Goal: Task Accomplishment & Management: Use online tool/utility

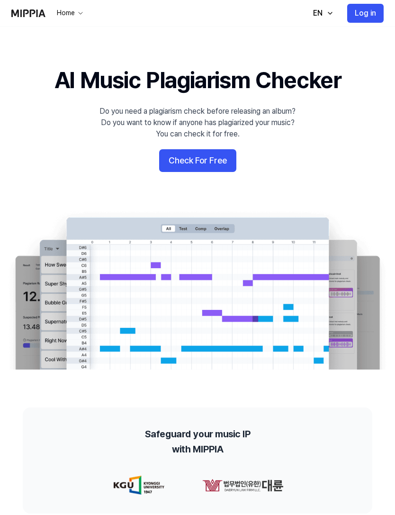
click at [220, 161] on button "Check For Free" at bounding box center [197, 160] width 77 height 23
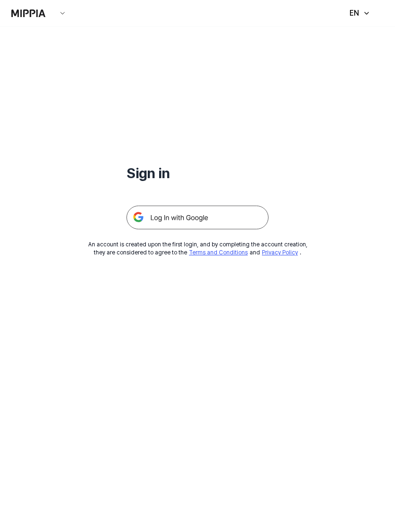
click at [239, 215] on img at bounding box center [198, 218] width 142 height 24
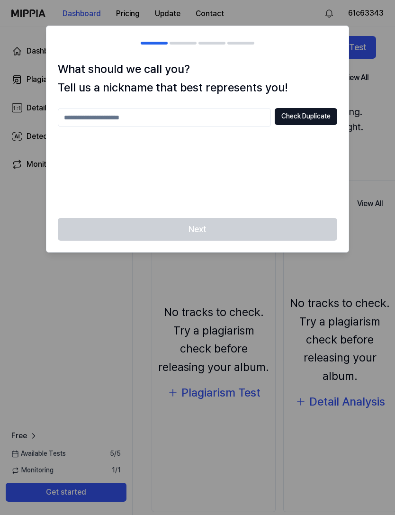
click at [89, 119] on input "text" at bounding box center [164, 117] width 213 height 19
click at [326, 120] on button "Check Duplicate" at bounding box center [306, 116] width 63 height 17
click at [253, 115] on input "****" at bounding box center [164, 117] width 213 height 19
type input "********"
click at [325, 124] on button "Check Duplicate" at bounding box center [306, 116] width 63 height 17
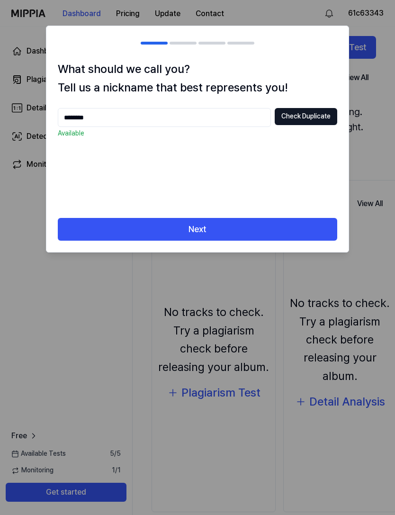
click at [279, 228] on button "Next" at bounding box center [198, 229] width 280 height 23
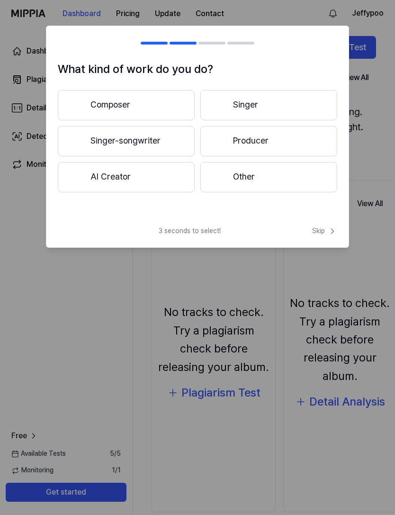
click at [170, 111] on button "Composer" at bounding box center [126, 105] width 137 height 30
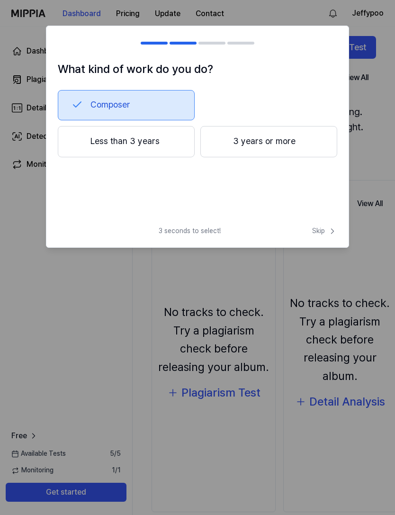
click at [326, 232] on span "Skip" at bounding box center [324, 231] width 25 height 9
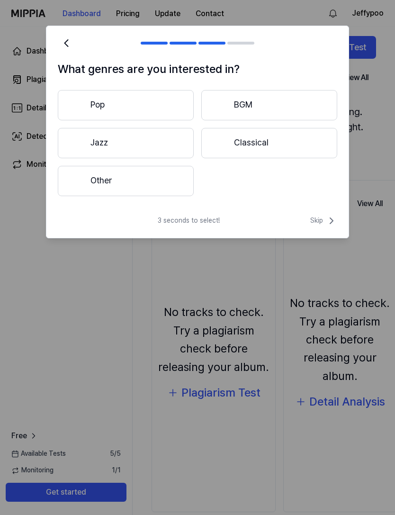
click at [63, 40] on icon at bounding box center [66, 43] width 13 height 13
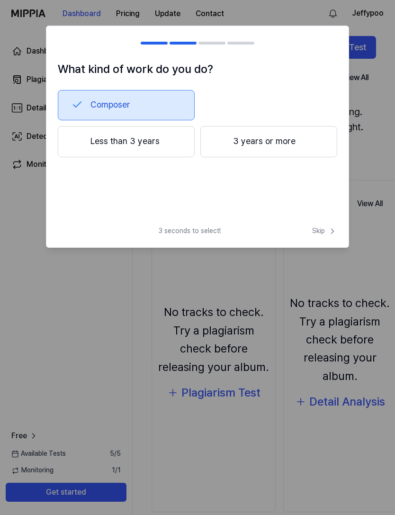
click at [311, 134] on button "3 years or more" at bounding box center [269, 141] width 137 height 31
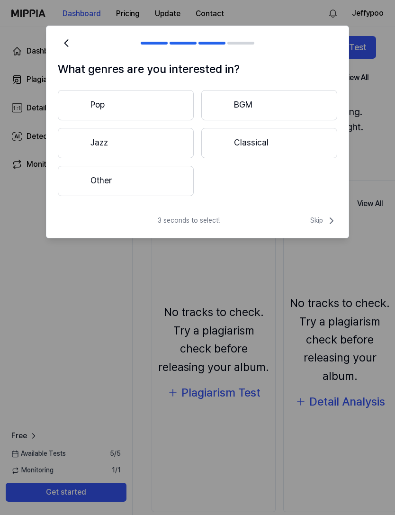
click at [299, 147] on button "Classical" at bounding box center [270, 143] width 136 height 30
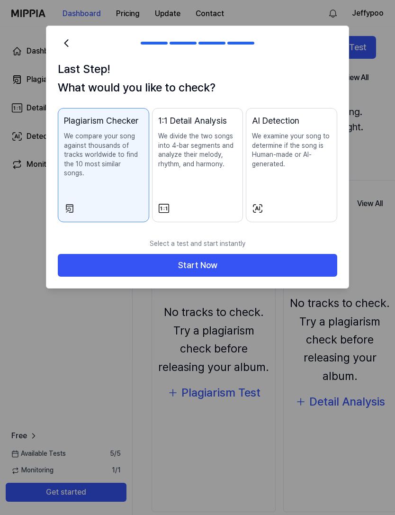
click at [286, 256] on button "Start Now" at bounding box center [198, 265] width 280 height 23
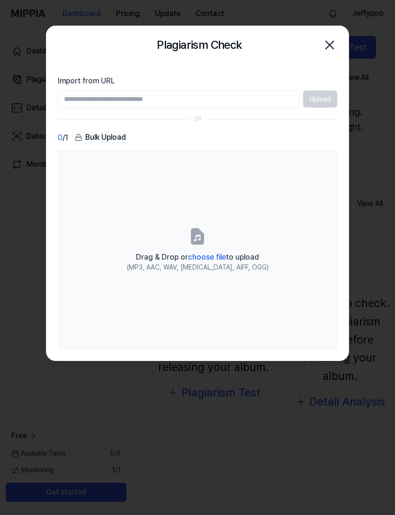
click at [202, 250] on div "Drag & Drop or choose file to upload" at bounding box center [198, 256] width 142 height 13
click at [0, 0] on input "Drag & Drop or choose file to upload (MP3, AAC, WAV, [MEDICAL_DATA], AIFF, OGG)" at bounding box center [0, 0] width 0 height 0
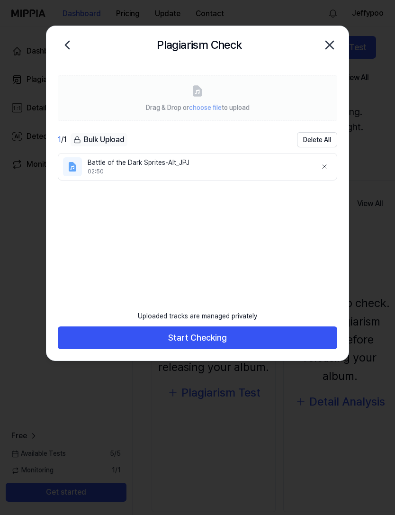
click at [242, 338] on button "Start Checking" at bounding box center [198, 338] width 280 height 23
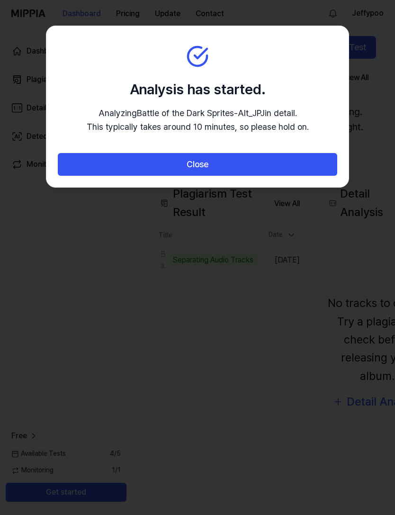
click at [303, 161] on button "Close" at bounding box center [198, 164] width 280 height 23
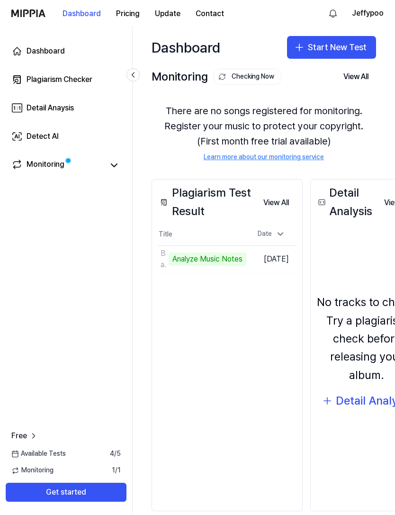
scroll to position [1, 0]
click at [59, 84] on div "Plagiarism Checker" at bounding box center [60, 79] width 66 height 11
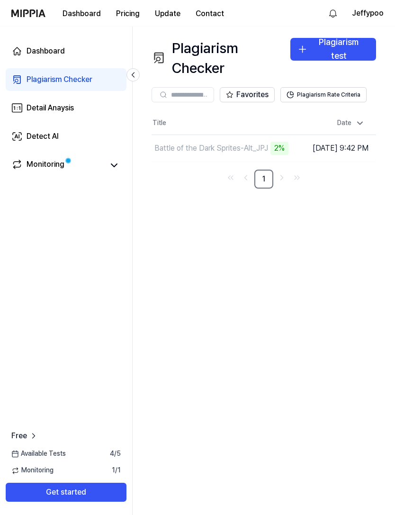
click at [46, 111] on div "Detail Anaysis" at bounding box center [50, 107] width 47 height 11
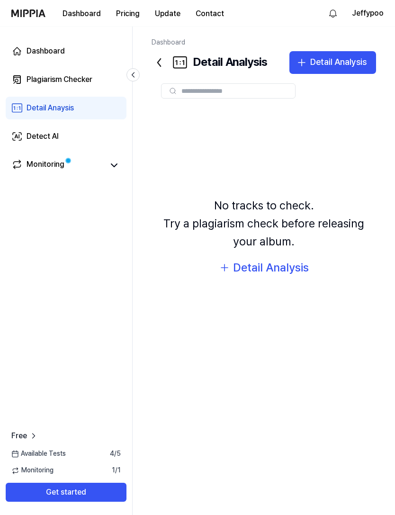
click at [292, 277] on div "Detail Analysis" at bounding box center [271, 268] width 76 height 18
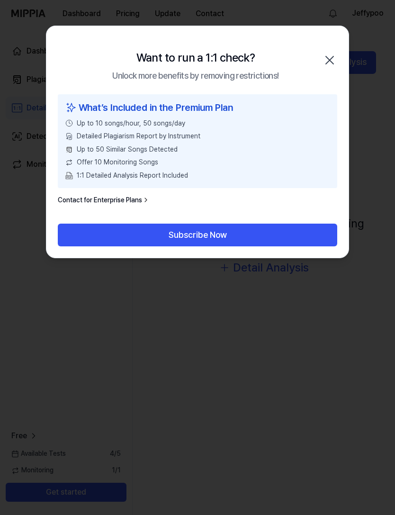
click at [280, 233] on button "Subscribe Now" at bounding box center [198, 235] width 280 height 23
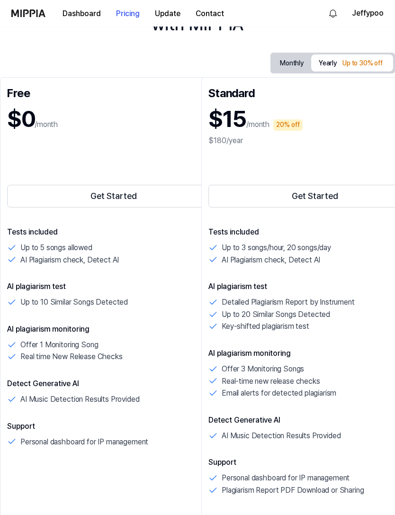
click at [51, 196] on button "Get Started" at bounding box center [113, 196] width 213 height 23
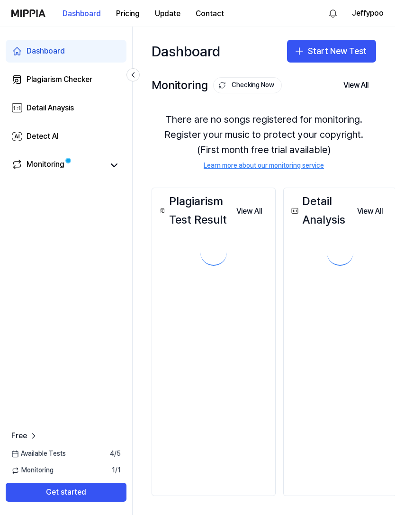
scroll to position [30, 0]
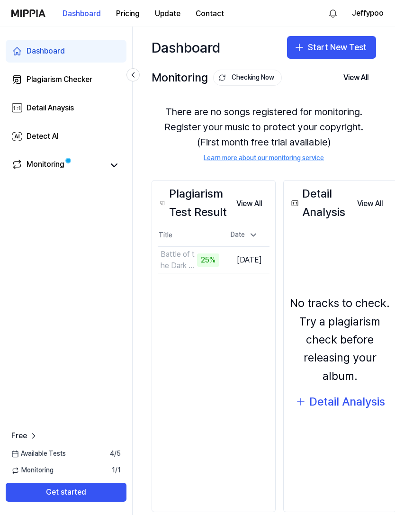
click at [48, 83] on div "Plagiarism Checker" at bounding box center [60, 79] width 66 height 11
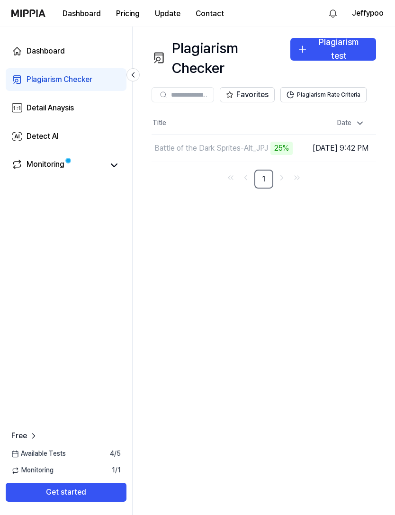
scroll to position [0, 0]
click at [43, 141] on div "Detect AI" at bounding box center [43, 136] width 32 height 11
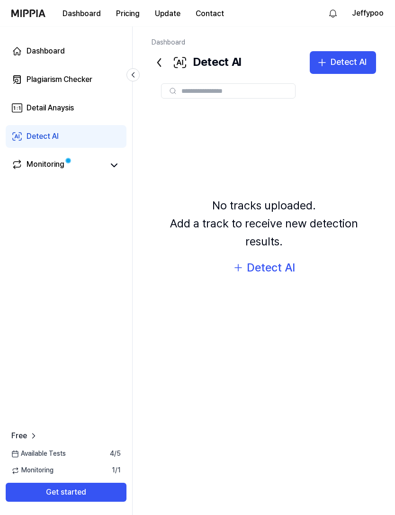
click at [40, 114] on link "Detail Anaysis" at bounding box center [66, 108] width 121 height 23
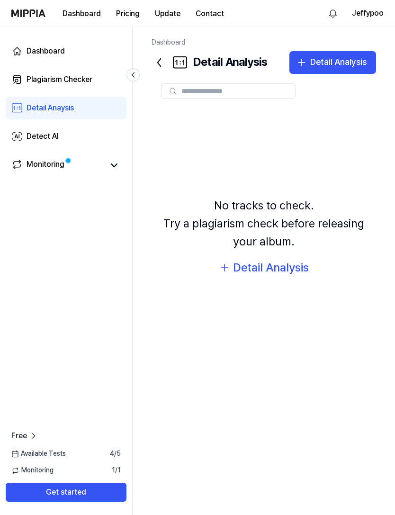
click at [43, 142] on div "Detect AI" at bounding box center [43, 136] width 32 height 11
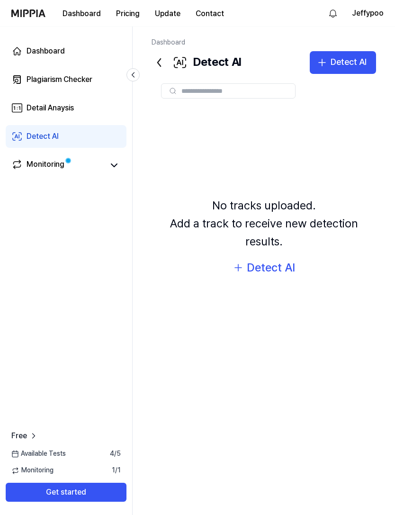
click at [38, 135] on div "Detect AI" at bounding box center [43, 136] width 32 height 11
click at [37, 147] on link "Detect AI" at bounding box center [66, 136] width 121 height 23
click at [46, 110] on div "Detail Anaysis" at bounding box center [50, 107] width 47 height 11
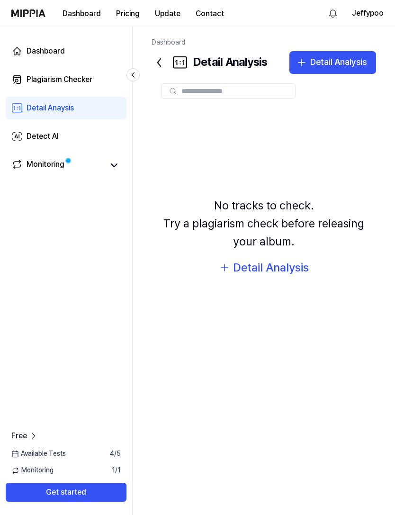
click at [47, 110] on div "Detail Anaysis" at bounding box center [50, 107] width 47 height 11
click at [45, 196] on div "Dashboard Plagiarism Checker Detail Anaysis Detect AI Monitoring Free Available…" at bounding box center [66, 271] width 133 height 489
click at [89, 197] on div "Dashboard Plagiarism Checker Detail Anaysis Detect AI Monitoring Free Available…" at bounding box center [66, 271] width 133 height 489
click at [37, 192] on div "Dashboard Plagiarism Checker Detail Anaysis Detect AI Monitoring Free Available…" at bounding box center [66, 271] width 133 height 489
click at [38, 82] on div "Plagiarism Checker" at bounding box center [60, 79] width 66 height 11
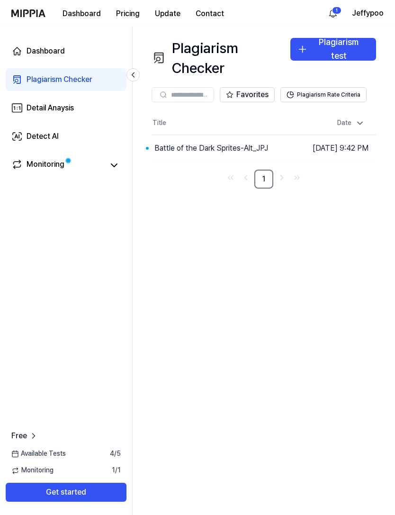
click at [50, 142] on div "Detect AI" at bounding box center [43, 136] width 32 height 11
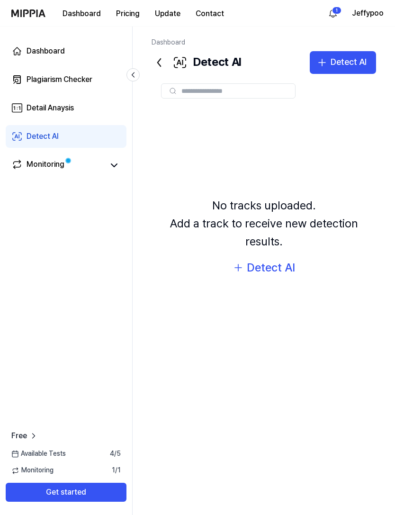
click at [50, 137] on div "Detect AI" at bounding box center [43, 136] width 32 height 11
click at [41, 143] on link "Detect AI" at bounding box center [66, 136] width 121 height 23
click at [37, 198] on div "Dashboard Plagiarism Checker Detail Anaysis Detect AI Monitoring Free Available…" at bounding box center [66, 271] width 133 height 489
click at [101, 197] on div "Dashboard Plagiarism Checker Detail Anaysis Detect AI Monitoring Free Available…" at bounding box center [66, 271] width 133 height 489
click at [38, 83] on div "Plagiarism Checker" at bounding box center [60, 79] width 66 height 11
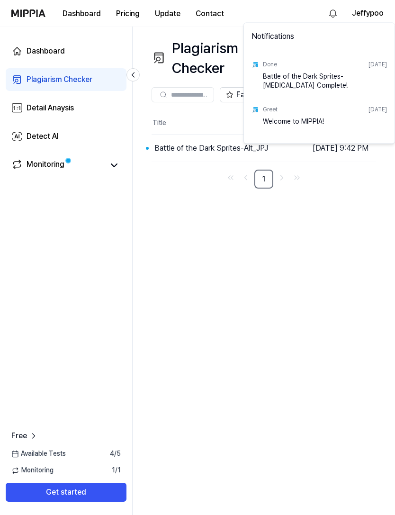
click at [343, 80] on div "Battle of the Dark Sprites-[MEDICAL_DATA] Complete!" at bounding box center [325, 81] width 124 height 19
click at [319, 76] on div "Battle of the Dark Sprites-[MEDICAL_DATA] Complete!" at bounding box center [325, 81] width 124 height 19
click at [306, 86] on div "Battle of the Dark Sprites-[MEDICAL_DATA] Complete!" at bounding box center [325, 81] width 124 height 19
click at [335, 217] on html "Dashboard Pricing Update Contact Jeffypoo Dashboard Plagiarism Checker Detail A…" at bounding box center [197, 257] width 395 height 515
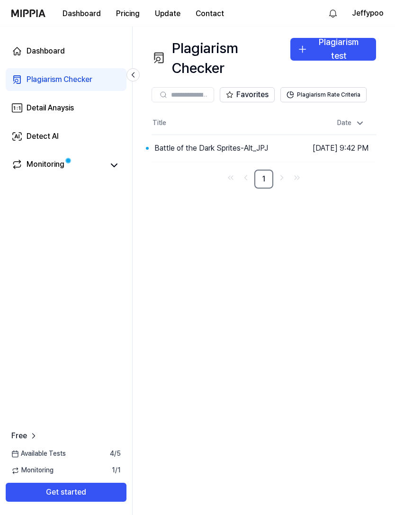
click at [46, 110] on div "Detail Anaysis" at bounding box center [50, 107] width 47 height 11
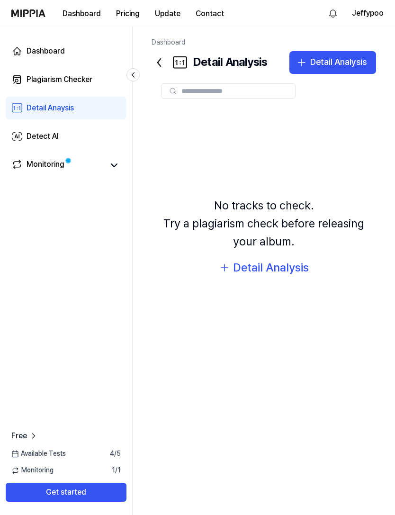
click at [357, 65] on div "Detail Analysis" at bounding box center [339, 62] width 56 height 14
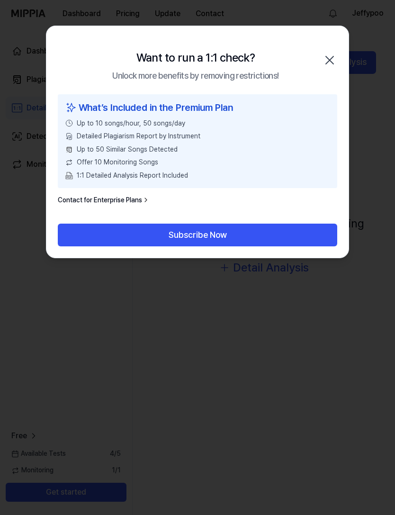
click at [331, 61] on icon "button" at bounding box center [330, 60] width 8 height 8
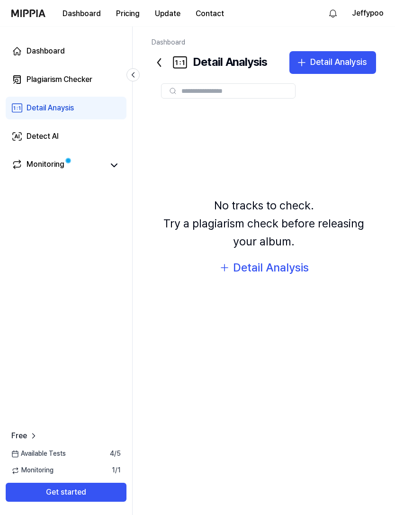
click at [41, 137] on div "Detect AI" at bounding box center [43, 136] width 32 height 11
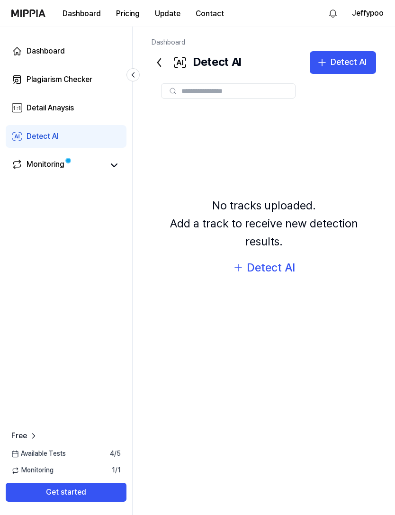
click at [41, 162] on div "Monitoring" at bounding box center [46, 165] width 38 height 13
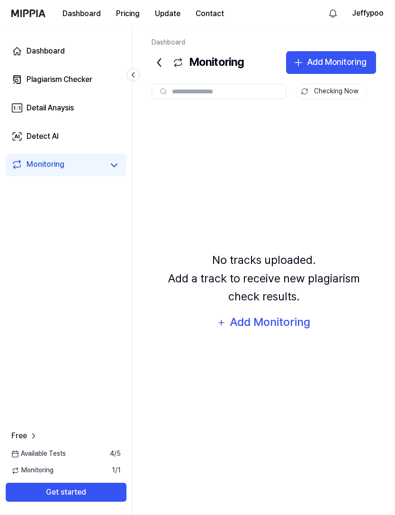
click at [44, 109] on div "Detail Anaysis" at bounding box center [50, 107] width 47 height 11
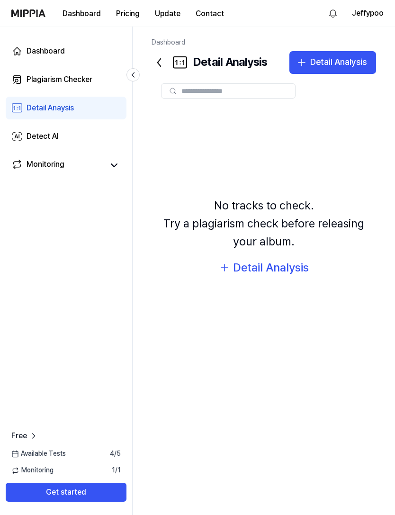
click at [44, 83] on div "Plagiarism Checker" at bounding box center [60, 79] width 66 height 11
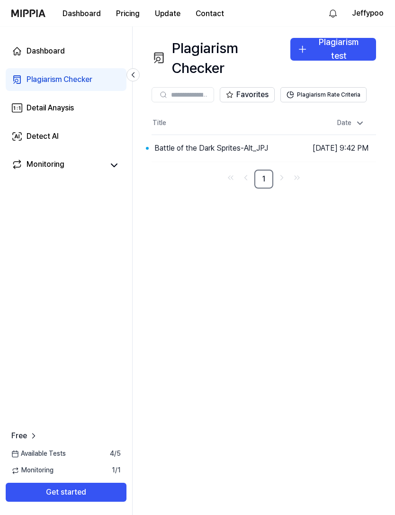
click at [0, 0] on button "Go to Results" at bounding box center [0, 0] width 0 height 0
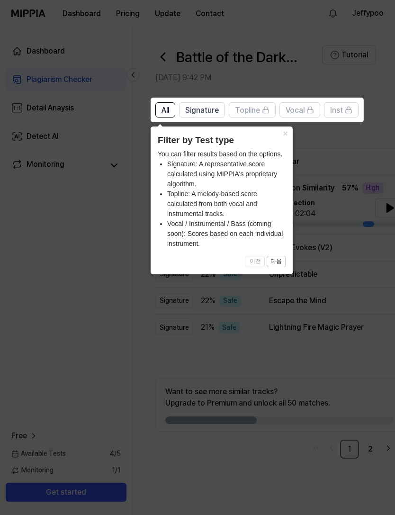
click at [284, 135] on button "×" at bounding box center [285, 133] width 15 height 13
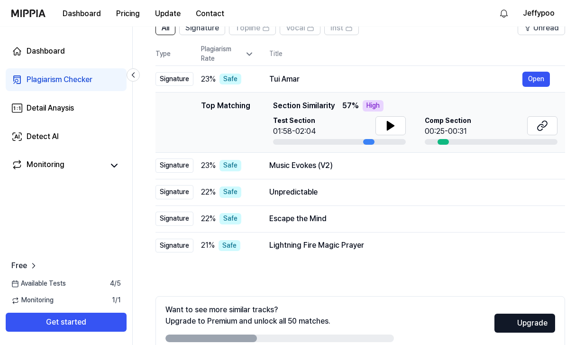
scroll to position [103, 0]
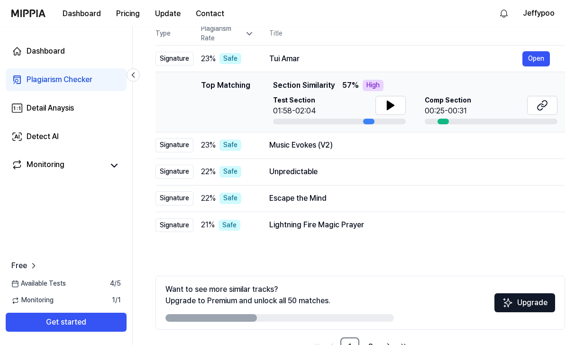
click at [372, 344] on link "2" at bounding box center [370, 346] width 19 height 19
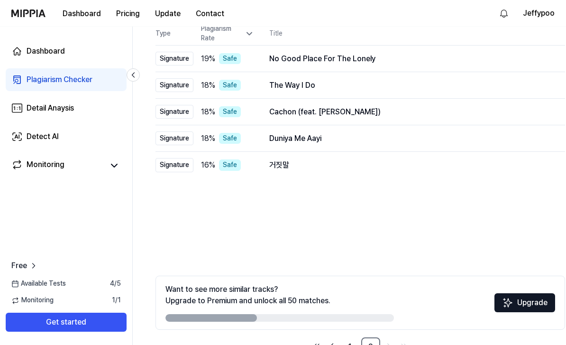
click at [350, 345] on link "1" at bounding box center [349, 346] width 19 height 19
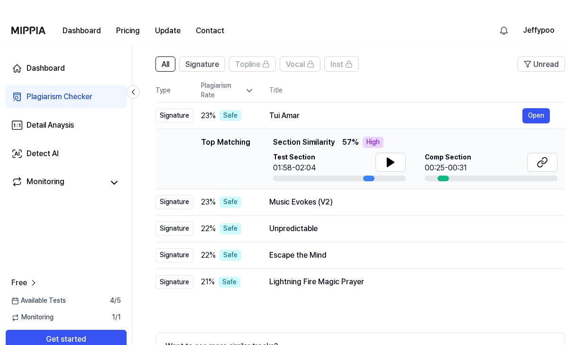
scroll to position [0, 0]
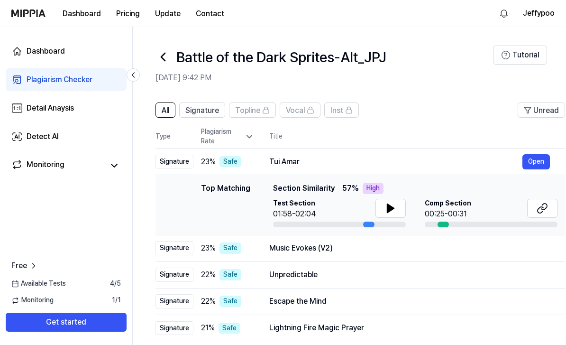
click at [395, 160] on button "Open" at bounding box center [537, 161] width 28 height 15
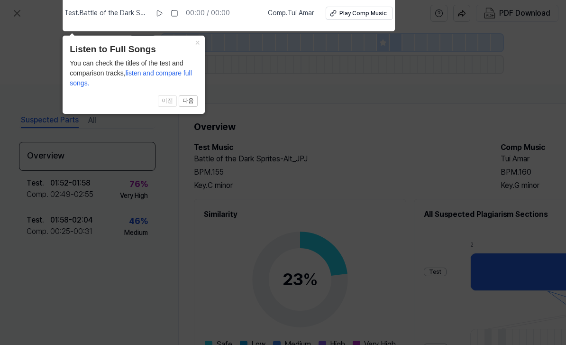
click at [395, 164] on icon at bounding box center [283, 169] width 566 height 349
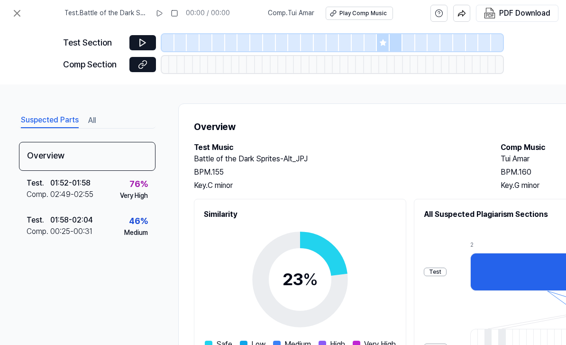
click at [88, 188] on div "01:52 - 01:58" at bounding box center [70, 182] width 40 height 11
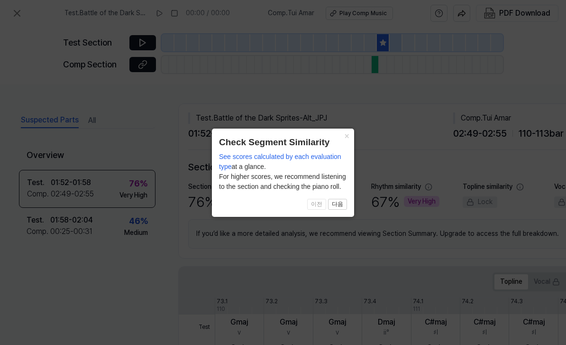
click at [345, 135] on button "×" at bounding box center [346, 134] width 15 height 13
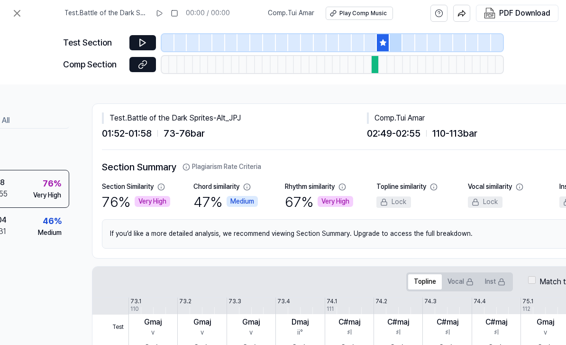
scroll to position [0, 88]
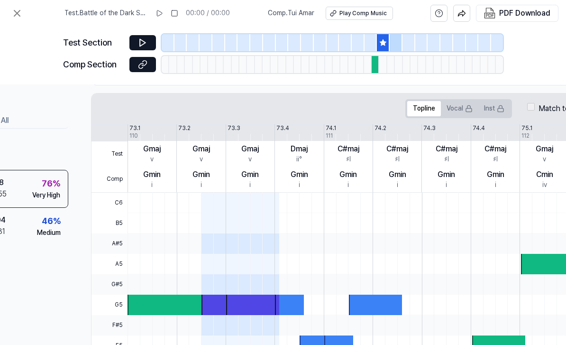
click at [395, 223] on div at bounding box center [519, 223] width 783 height 20
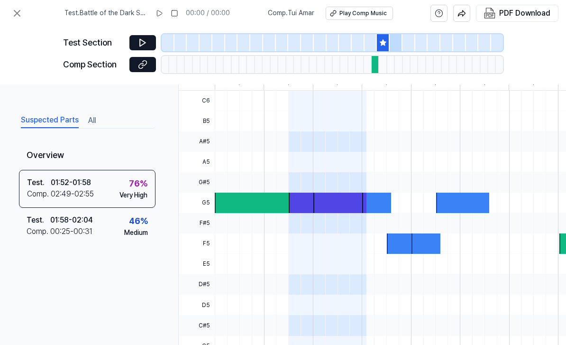
scroll to position [275, 0]
click at [143, 44] on icon at bounding box center [143, 42] width 6 height 7
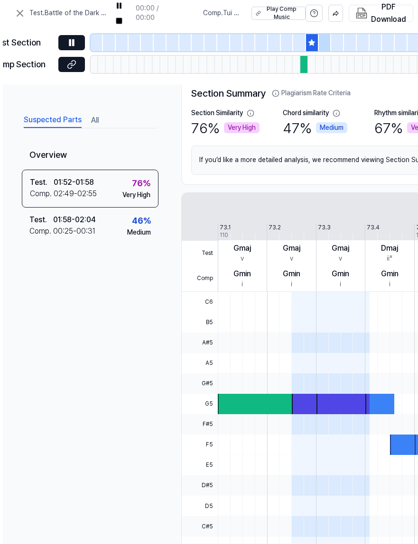
scroll to position [0, 0]
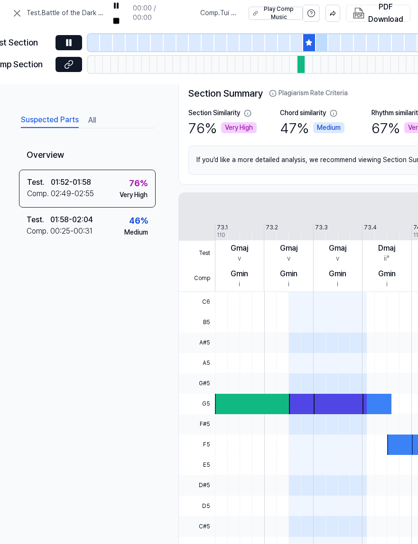
click at [64, 40] on icon at bounding box center [68, 42] width 9 height 9
click at [70, 41] on icon at bounding box center [68, 42] width 9 height 9
click at [270, 16] on div "Play Comp Music" at bounding box center [279, 13] width 36 height 16
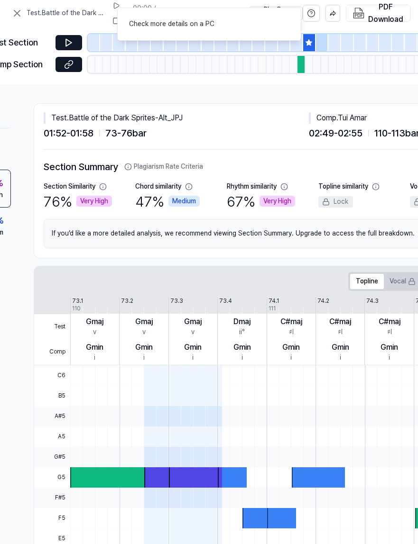
scroll to position [0, 146]
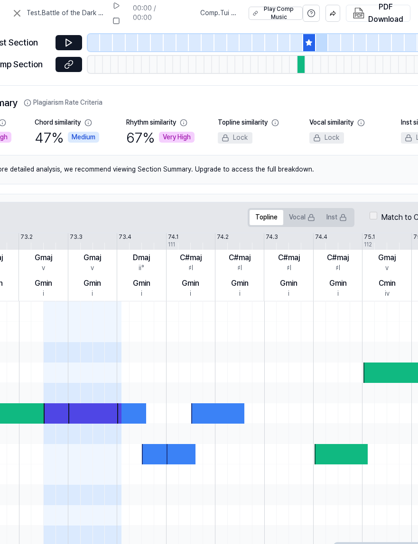
click at [376, 208] on div "Topline Vocal Inst Match to C Major" at bounding box center [344, 217] width 192 height 19
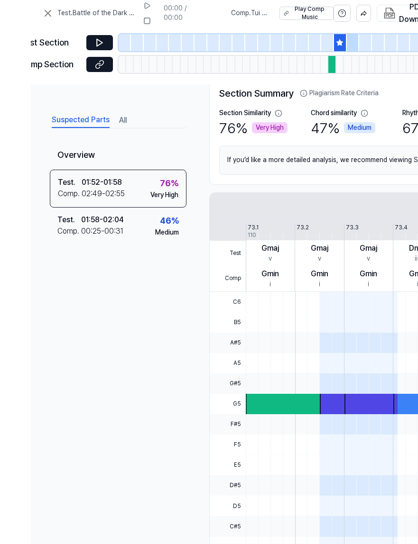
scroll to position [0, 0]
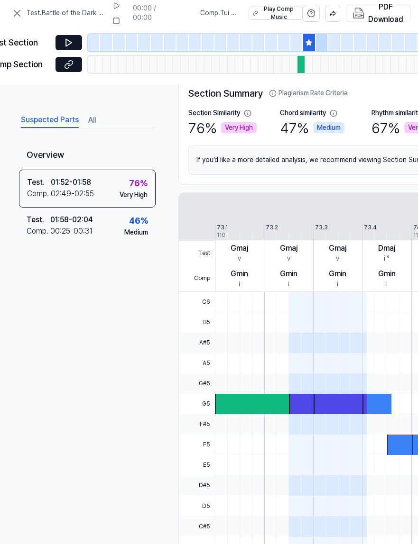
click at [68, 41] on icon at bounding box center [69, 42] width 6 height 7
click at [113, 24] on icon at bounding box center [116, 21] width 8 height 8
click at [116, 8] on icon at bounding box center [116, 6] width 8 height 8
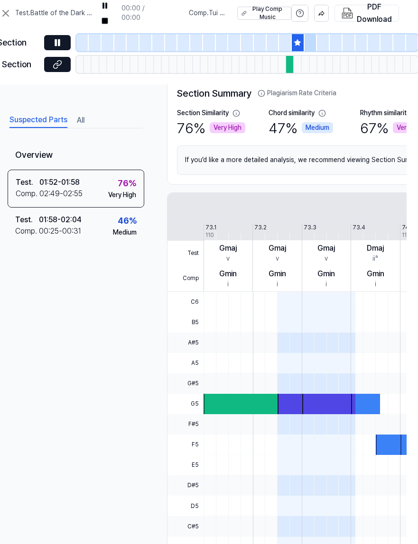
click at [207, 11] on span "Comp . Tui Amar" at bounding box center [207, 13] width 37 height 9
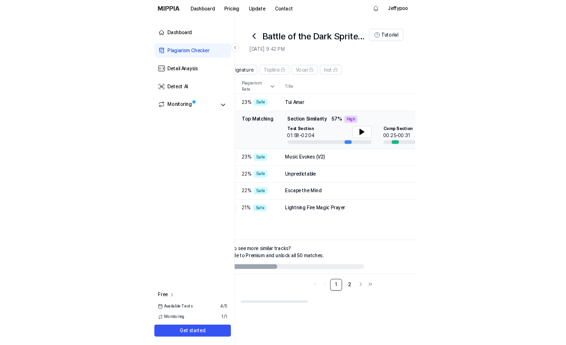
scroll to position [0, 61]
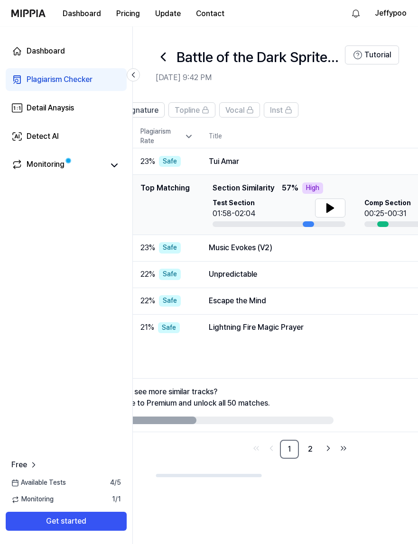
click at [334, 206] on icon at bounding box center [329, 207] width 11 height 11
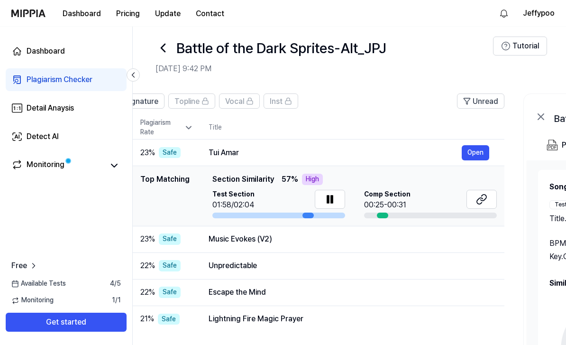
scroll to position [0, 0]
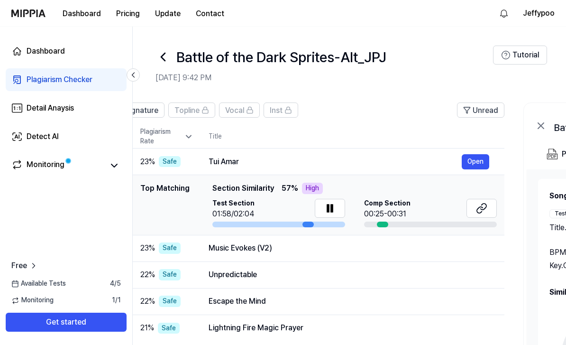
click at [395, 162] on button "Open" at bounding box center [476, 161] width 28 height 15
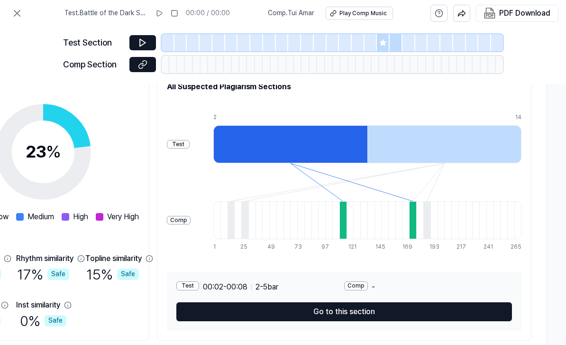
scroll to position [30, 0]
click at [395, 302] on button "Go to this section" at bounding box center [344, 311] width 336 height 19
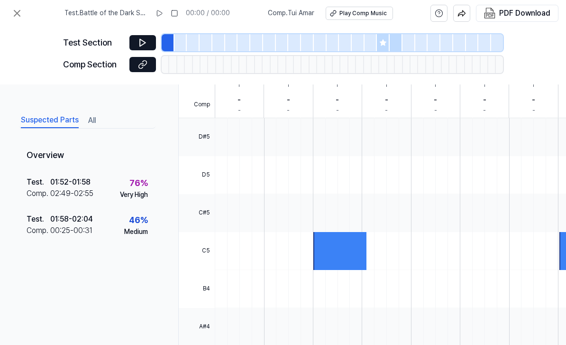
scroll to position [228, 0]
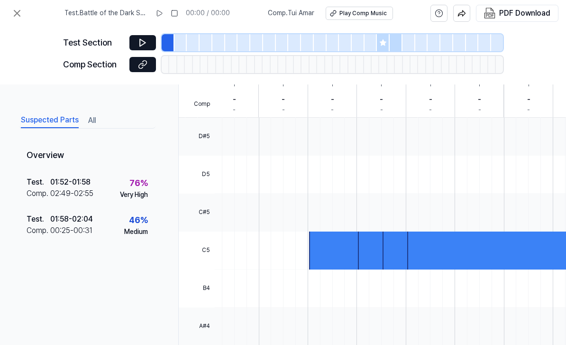
click at [395, 156] on div at bounding box center [355, 175] width 783 height 38
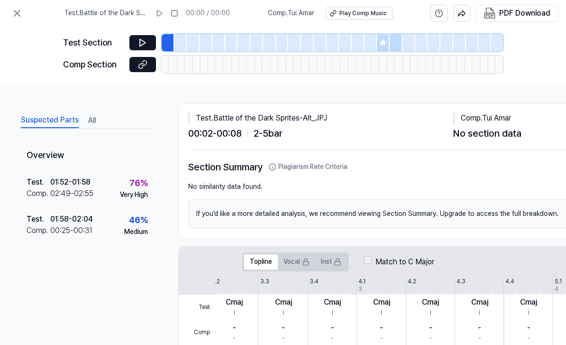
scroll to position [0, 0]
click at [142, 39] on icon at bounding box center [143, 42] width 6 height 7
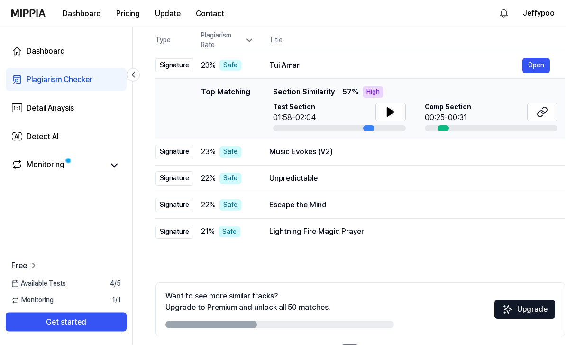
scroll to position [103, 0]
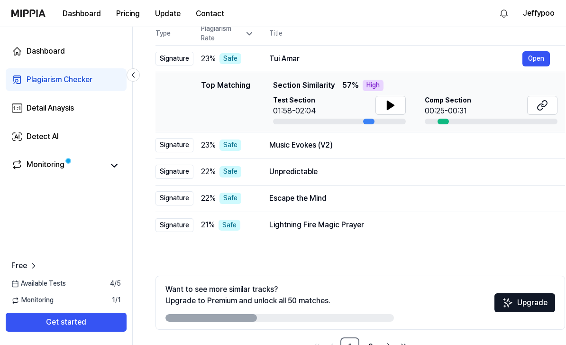
click at [0, 0] on button "Open" at bounding box center [0, 0] width 0 height 0
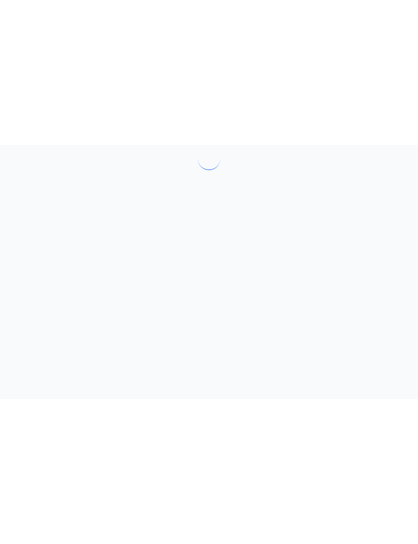
scroll to position [0, 0]
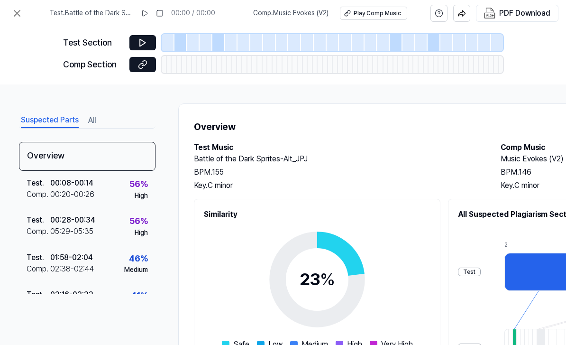
click at [378, 15] on div "Play Comp Music" at bounding box center [377, 13] width 47 height 8
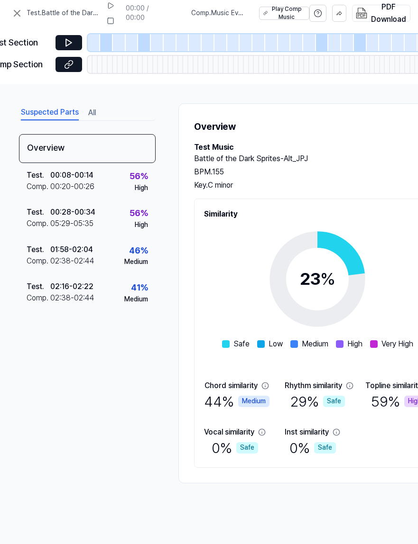
click at [69, 64] on icon at bounding box center [66, 65] width 5 height 5
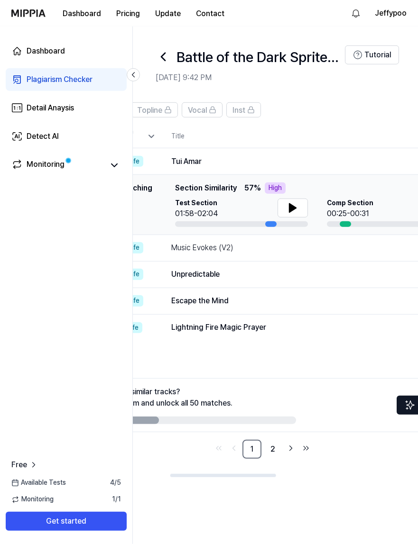
scroll to position [0, 96]
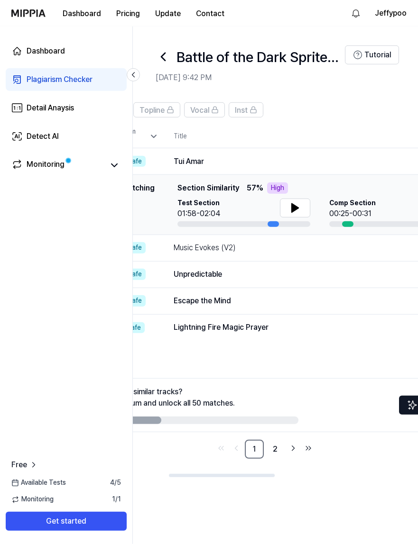
click at [296, 204] on icon at bounding box center [295, 208] width 7 height 9
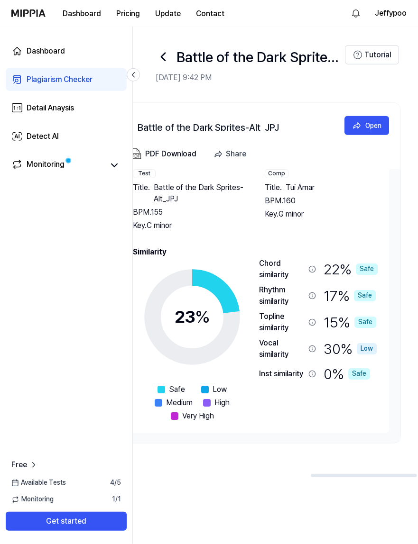
scroll to position [0, 478]
click at [355, 209] on div "Key. G minor" at bounding box center [320, 214] width 113 height 11
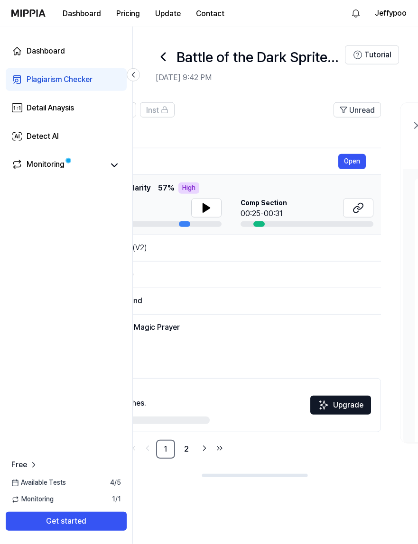
scroll to position [0, 208]
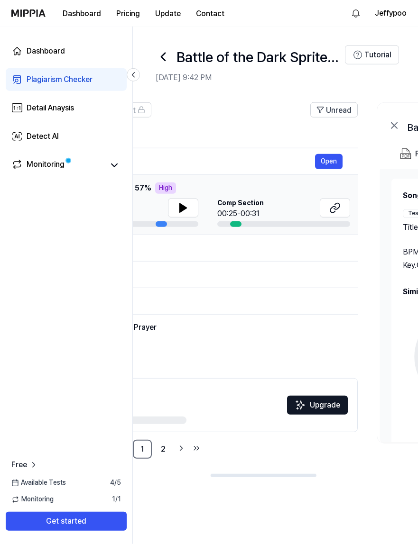
click at [0, 0] on button "Open" at bounding box center [0, 0] width 0 height 0
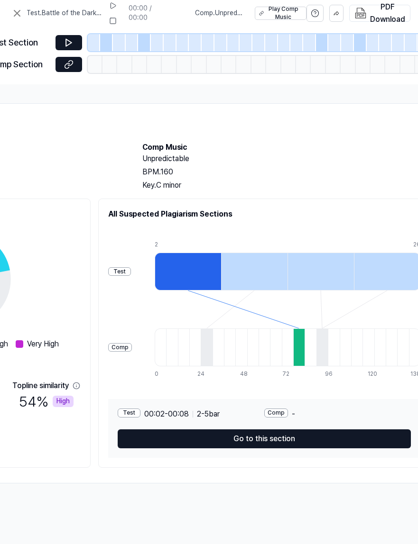
scroll to position [0, 354]
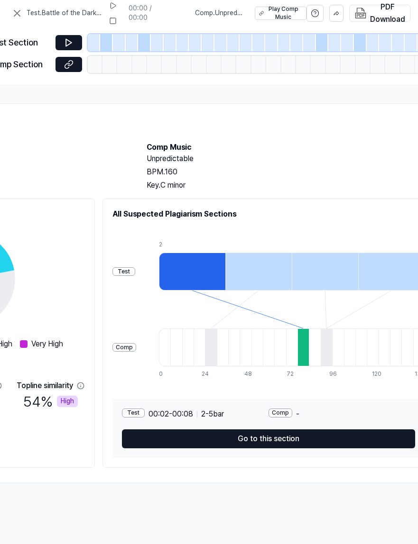
click at [68, 58] on button at bounding box center [68, 64] width 27 height 15
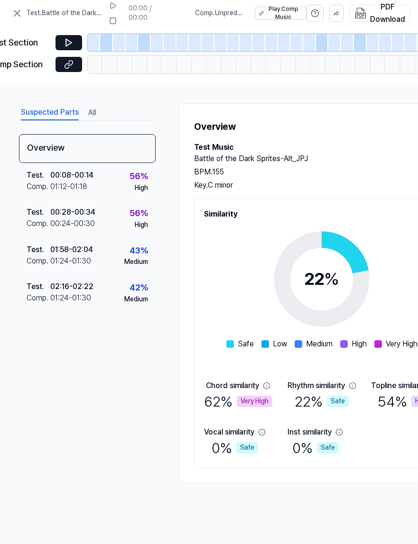
click at [67, 38] on icon at bounding box center [68, 42] width 9 height 9
click at [69, 40] on icon at bounding box center [68, 42] width 9 height 9
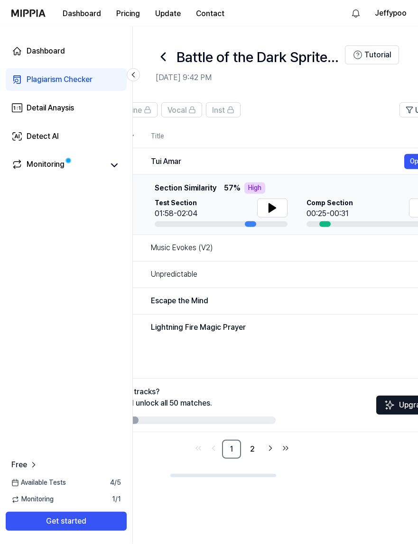
scroll to position [0, 146]
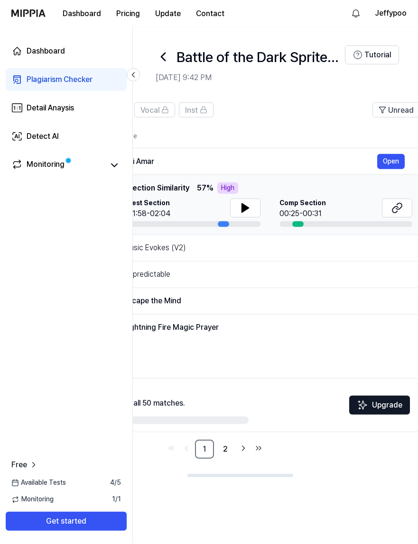
click at [0, 0] on button "Open" at bounding box center [0, 0] width 0 height 0
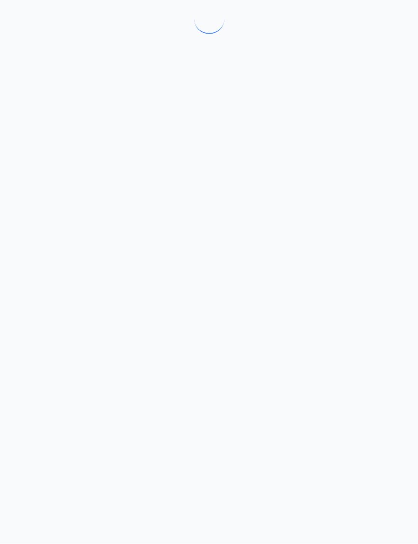
scroll to position [0, 0]
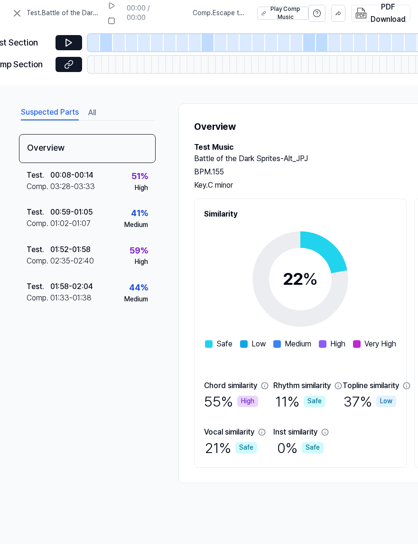
click at [67, 41] on icon at bounding box center [68, 42] width 9 height 9
click at [70, 62] on icon at bounding box center [68, 64] width 9 height 9
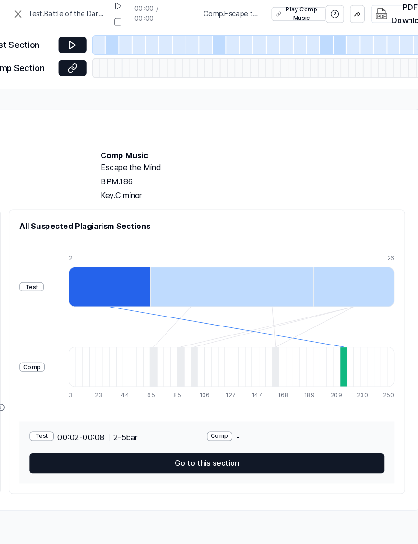
scroll to position [0, 405]
click at [94, 275] on div at bounding box center [103, 272] width 77 height 38
click at [62, 442] on button "Go to this section" at bounding box center [196, 439] width 336 height 19
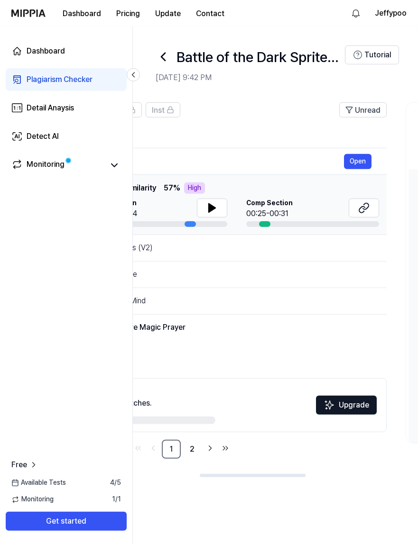
scroll to position [0, 187]
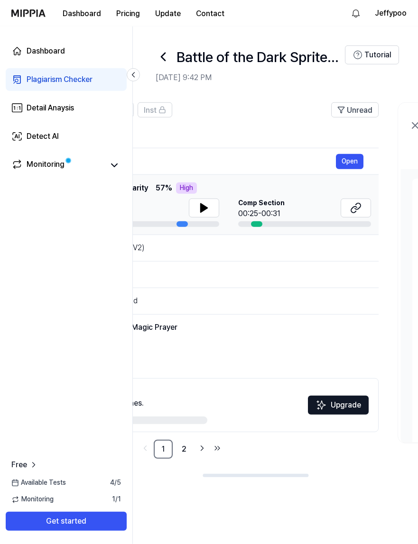
click at [0, 0] on button "Open" at bounding box center [0, 0] width 0 height 0
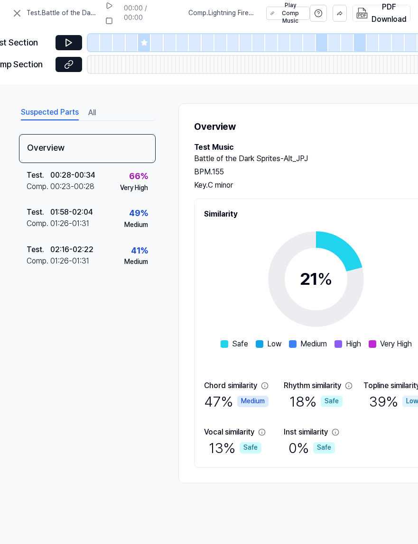
scroll to position [0, 0]
click at [68, 64] on icon at bounding box center [68, 64] width 9 height 9
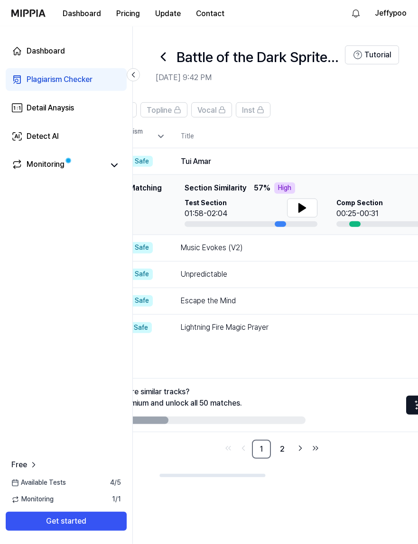
scroll to position [0, 92]
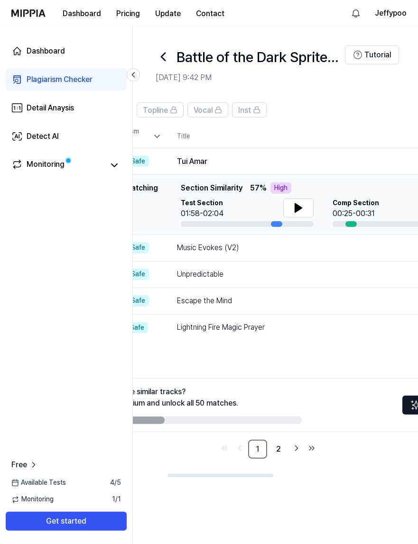
click at [278, 440] on link "2" at bounding box center [278, 449] width 19 height 19
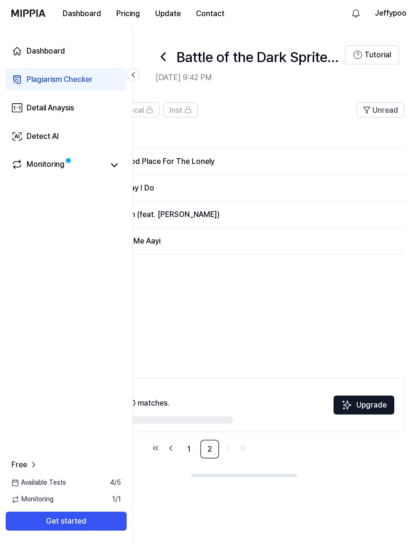
scroll to position [0, 162]
click at [0, 0] on button "Open" at bounding box center [0, 0] width 0 height 0
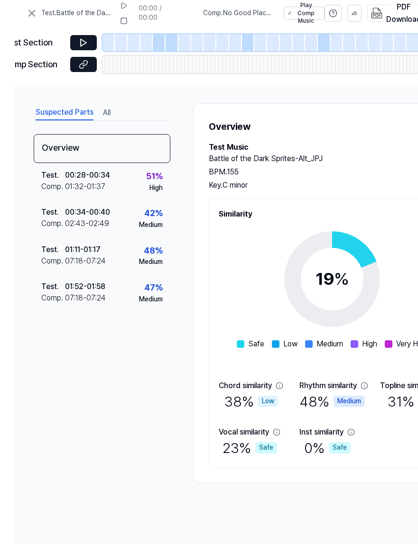
scroll to position [0, 0]
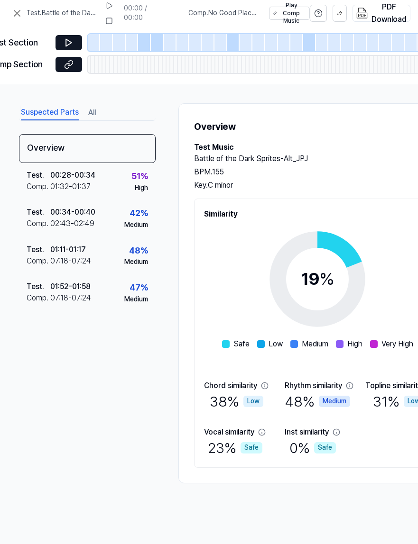
click at [68, 65] on icon at bounding box center [70, 62] width 5 height 5
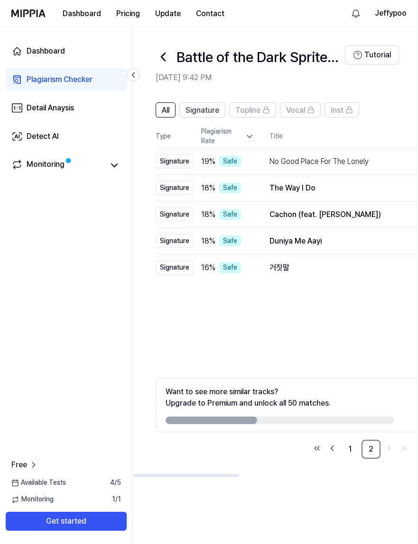
click at [42, 108] on div "Detail Anaysis" at bounding box center [50, 107] width 47 height 11
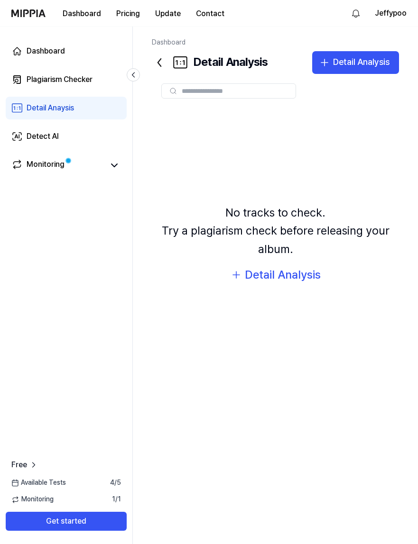
click at [45, 85] on link "Plagiarism Checker" at bounding box center [66, 79] width 121 height 23
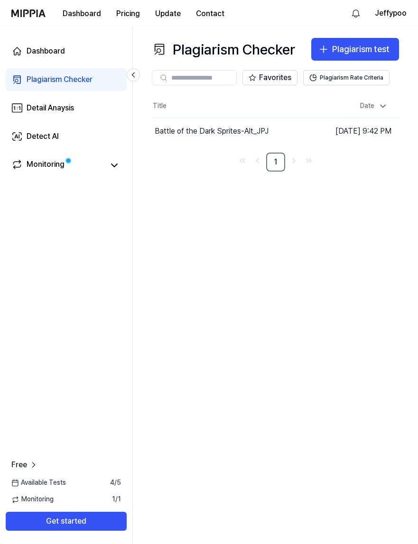
click at [0, 0] on button "Go to Results" at bounding box center [0, 0] width 0 height 0
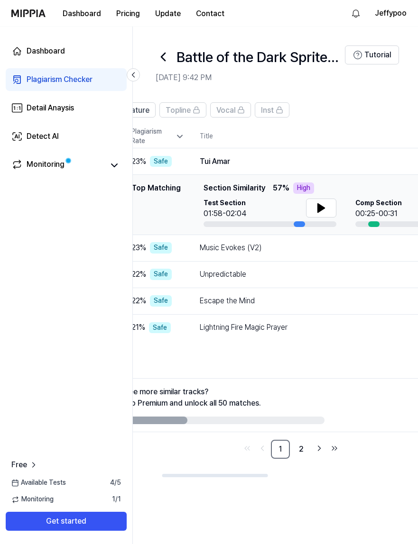
scroll to position [0, 69]
click at [326, 199] on button at bounding box center [322, 208] width 30 height 19
click at [320, 209] on icon at bounding box center [320, 208] width 2 height 8
click at [322, 206] on icon at bounding box center [322, 208] width 7 height 9
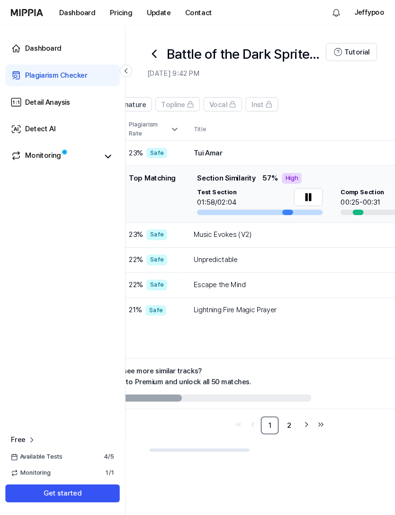
scroll to position [0, 63]
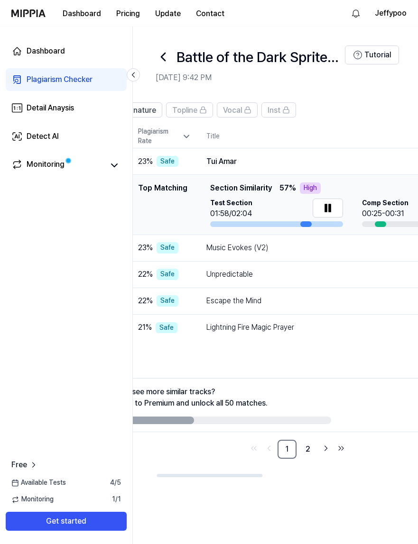
click at [327, 209] on icon at bounding box center [327, 207] width 11 height 11
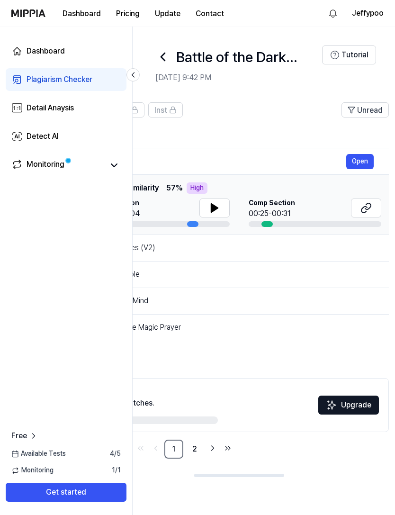
scroll to position [0, 178]
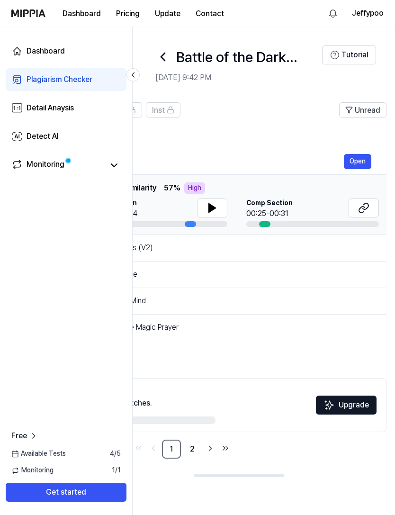
click at [363, 207] on icon at bounding box center [362, 210] width 6 height 6
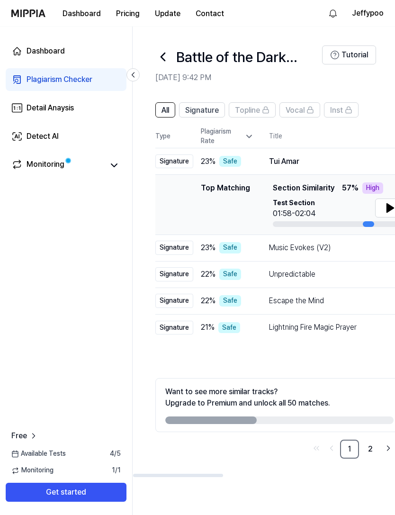
scroll to position [0, 0]
click at [71, 170] on link "Monitoring" at bounding box center [57, 165] width 92 height 13
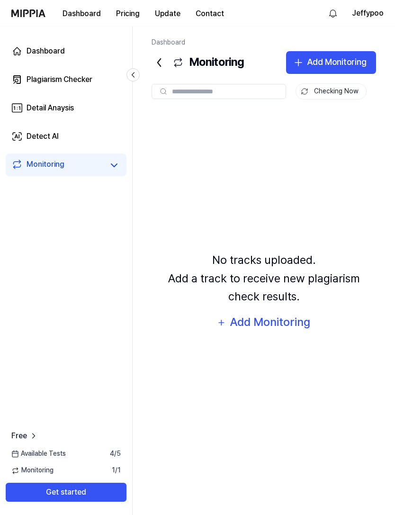
click at [294, 331] on div "Add Monitoring" at bounding box center [270, 322] width 82 height 18
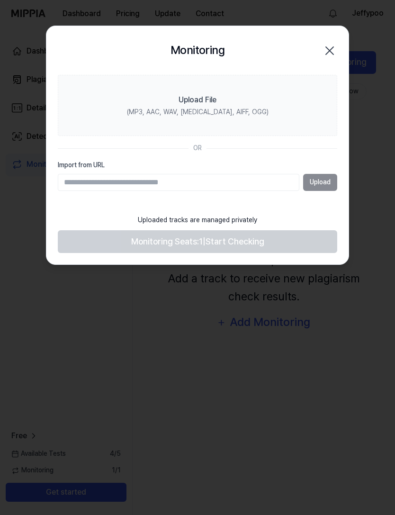
click at [330, 52] on icon "button" at bounding box center [329, 50] width 15 height 15
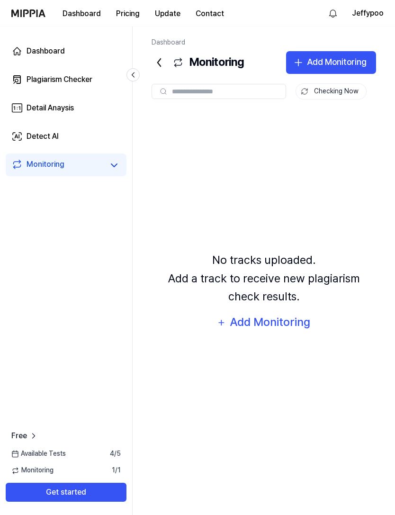
click at [78, 138] on link "Detect AI" at bounding box center [66, 136] width 121 height 23
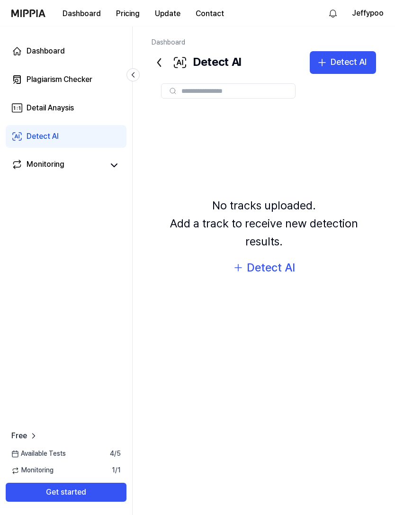
click at [76, 111] on link "Detail Anaysis" at bounding box center [66, 108] width 121 height 23
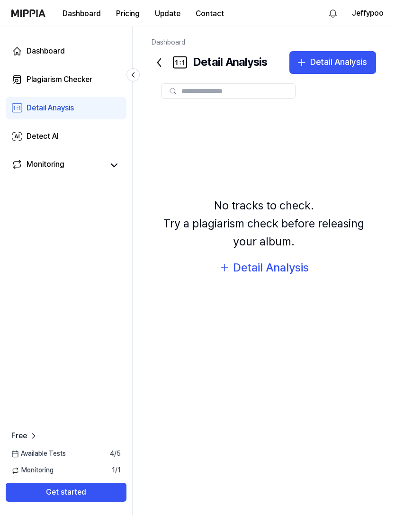
click at [78, 82] on div "Plagiarism Checker" at bounding box center [60, 79] width 66 height 11
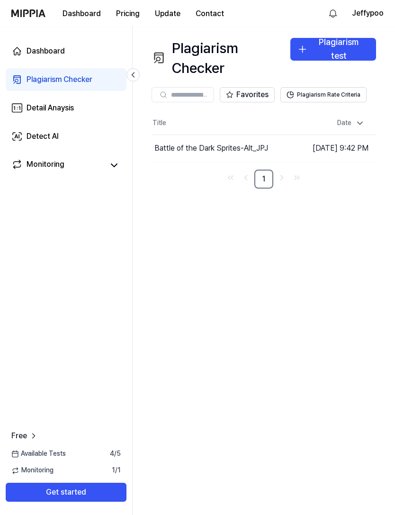
click at [0, 0] on button "Go to Results" at bounding box center [0, 0] width 0 height 0
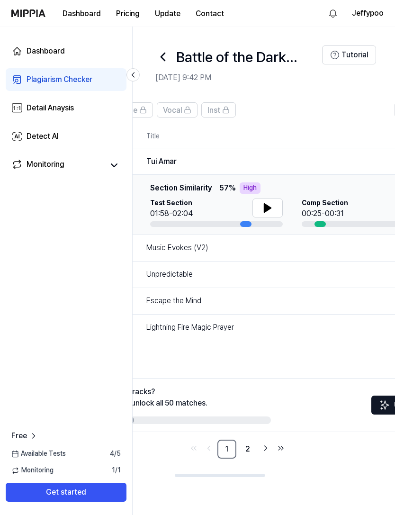
scroll to position [0, 122]
click at [306, 248] on div "Music Evokes (V2)" at bounding box center [287, 247] width 281 height 11
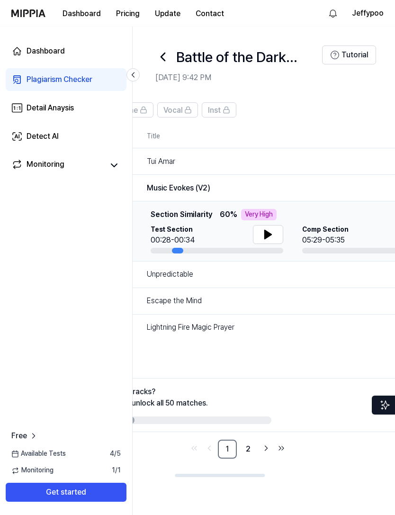
click at [320, 270] on div "Unpredictable" at bounding box center [287, 274] width 281 height 11
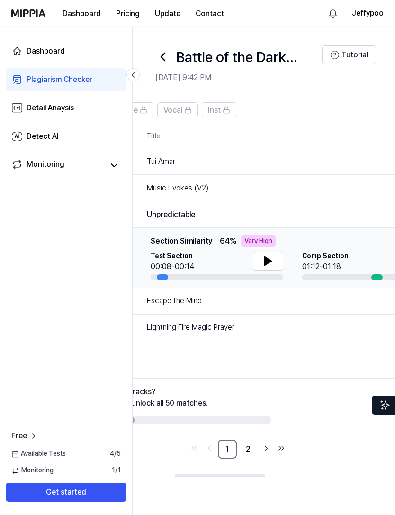
click at [271, 257] on icon at bounding box center [268, 261] width 11 height 11
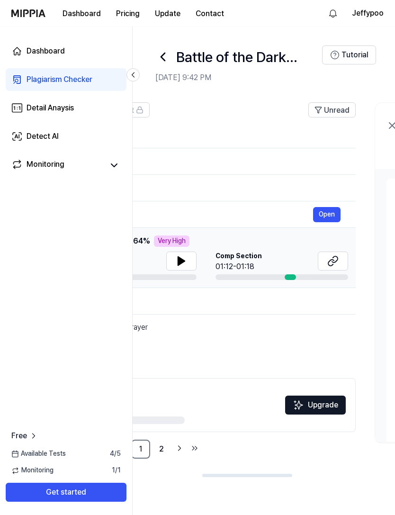
scroll to position [0, 211]
click at [334, 259] on icon at bounding box center [331, 261] width 11 height 11
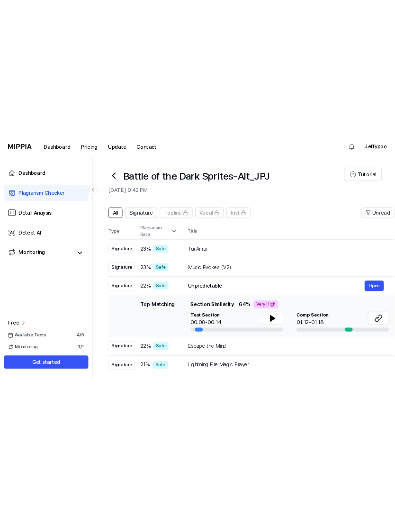
scroll to position [0, 0]
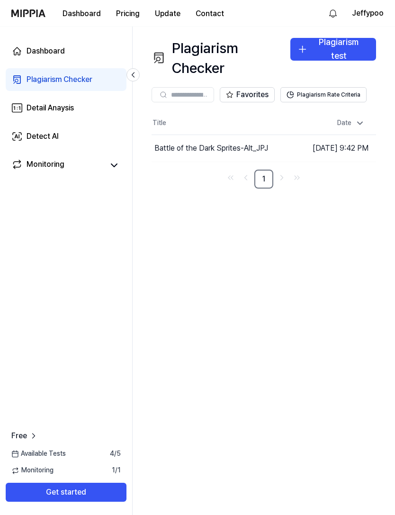
click at [340, 50] on div "Plagiarism test" at bounding box center [339, 50] width 55 height 28
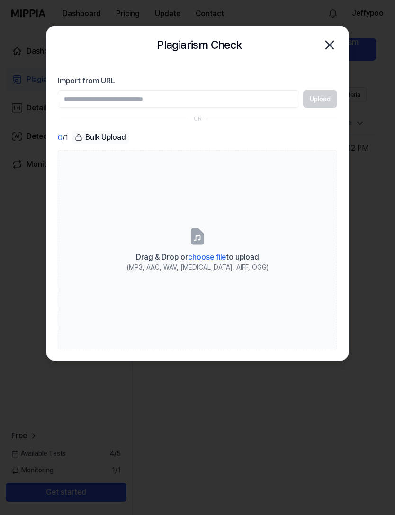
click at [206, 261] on span "choose file" at bounding box center [207, 257] width 38 height 9
click at [0, 0] on input "Drag & Drop or choose file to upload (MP3, AAC, WAV, [MEDICAL_DATA], AIFF, OGG)" at bounding box center [0, 0] width 0 height 0
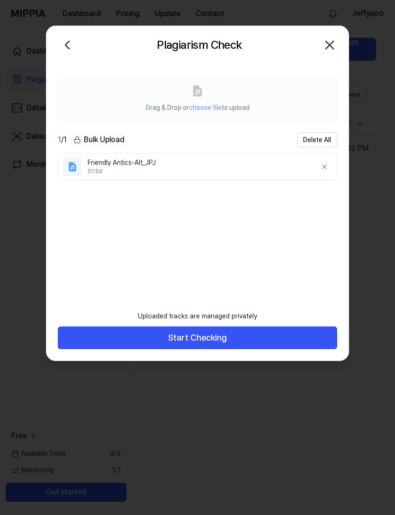
click at [249, 339] on button "Start Checking" at bounding box center [198, 338] width 280 height 23
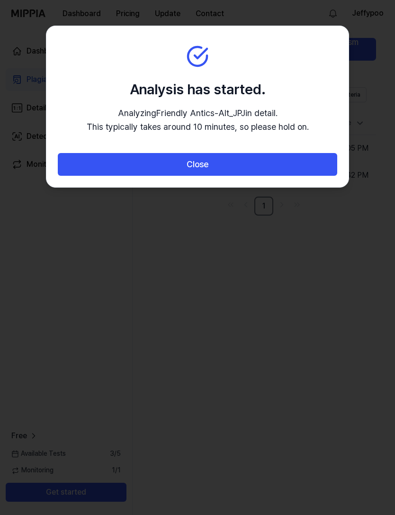
click at [265, 164] on button "Close" at bounding box center [198, 164] width 280 height 23
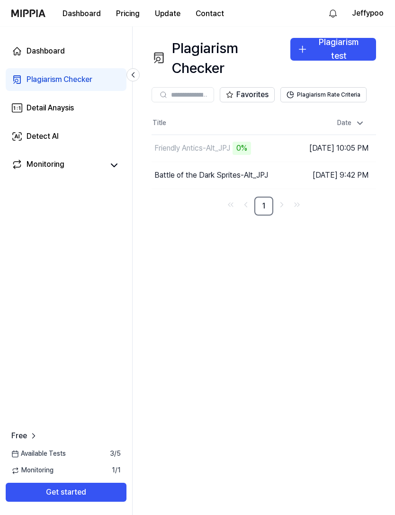
click at [51, 80] on div "Plagiarism Checker" at bounding box center [60, 79] width 66 height 11
click at [326, 151] on td "[DATE] 10:05 PM" at bounding box center [339, 148] width 74 height 27
click at [319, 149] on td "[DATE] 10:05 PM" at bounding box center [339, 148] width 74 height 27
click at [351, 49] on div "Plagiarism test" at bounding box center [339, 50] width 55 height 28
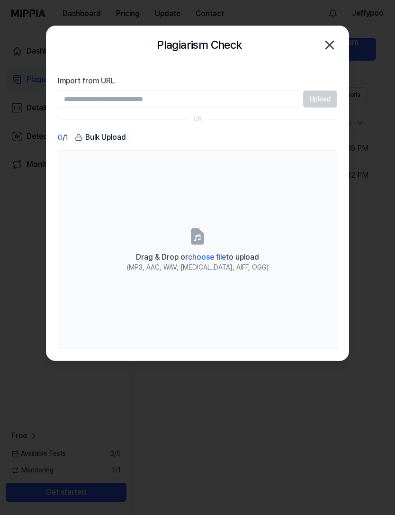
click at [330, 48] on icon "button" at bounding box center [329, 44] width 15 height 15
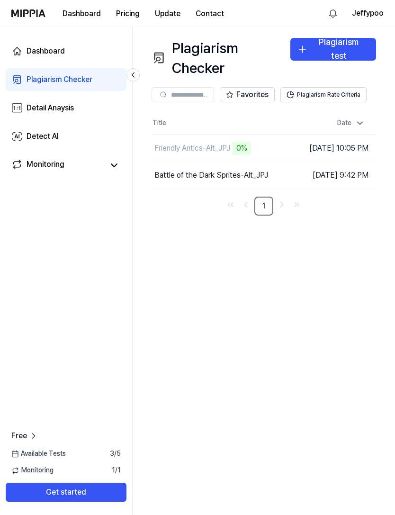
click at [227, 149] on td "Friendly Antics-Alt_JPJ 0% Go to Results" at bounding box center [227, 148] width 150 height 27
click at [340, 139] on td "[DATE] 10:05 PM" at bounding box center [339, 148] width 74 height 27
click at [50, 172] on div "Monitoring" at bounding box center [46, 165] width 38 height 13
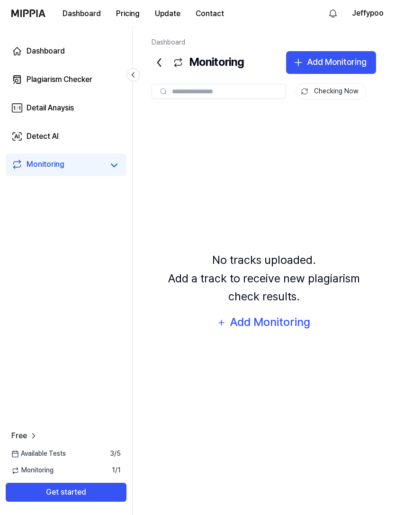
click at [51, 83] on div "Plagiarism Checker" at bounding box center [60, 79] width 66 height 11
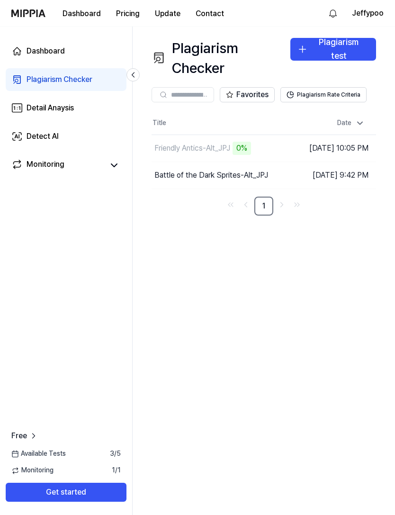
click at [372, 147] on td "[DATE] 10:05 PM" at bounding box center [339, 148] width 74 height 27
click at [352, 148] on td "[DATE] 10:05 PM" at bounding box center [339, 148] width 74 height 27
click at [0, 0] on button "Go to Results" at bounding box center [0, 0] width 0 height 0
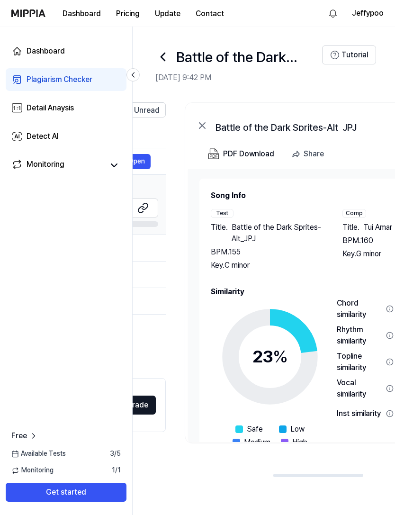
scroll to position [0, 398]
click at [262, 158] on div "PDF Download" at bounding box center [249, 154] width 51 height 12
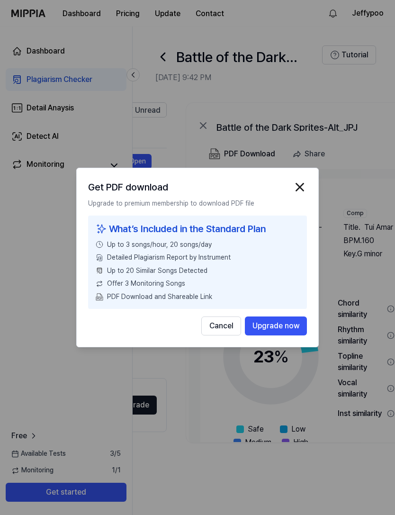
click at [303, 190] on img "button" at bounding box center [300, 187] width 14 height 14
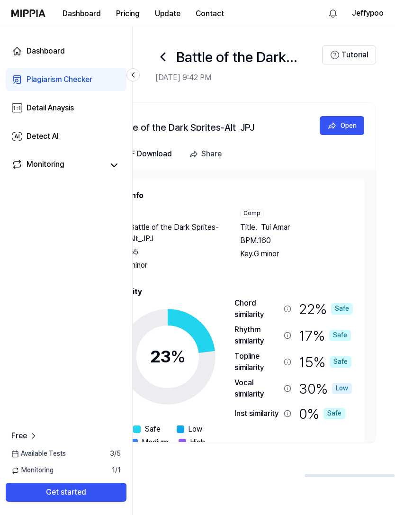
scroll to position [0, 502]
click at [346, 126] on div "Open" at bounding box center [349, 125] width 16 height 10
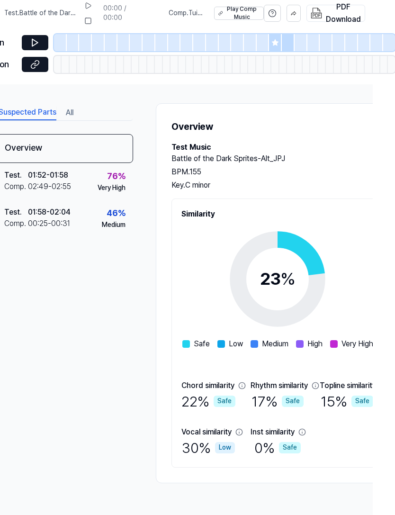
scroll to position [0, 0]
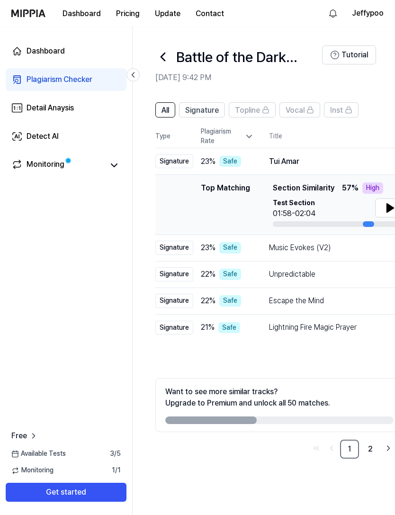
click at [48, 170] on div "Monitoring" at bounding box center [46, 165] width 38 height 13
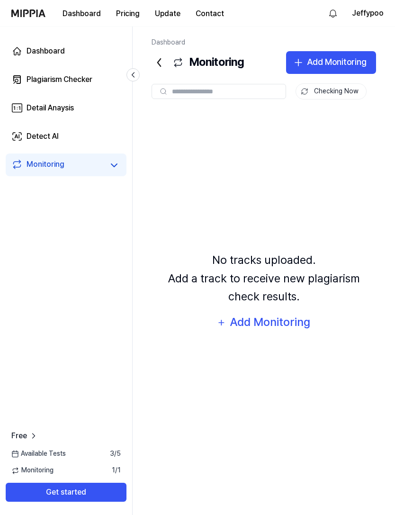
click at [51, 83] on div "Plagiarism Checker" at bounding box center [60, 79] width 66 height 11
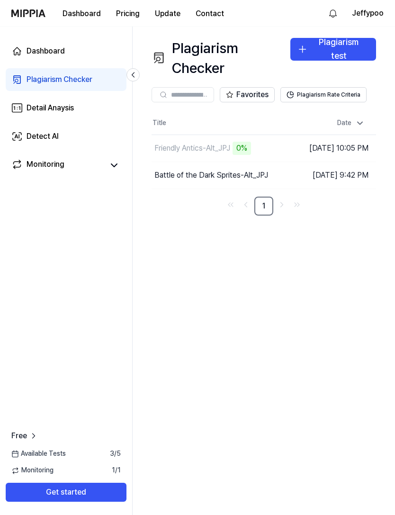
click at [0, 0] on button "button" at bounding box center [0, 0] width 0 height 0
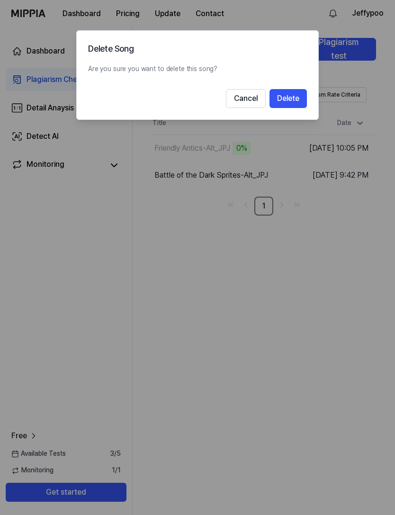
click at [305, 95] on button "Delete" at bounding box center [288, 98] width 37 height 19
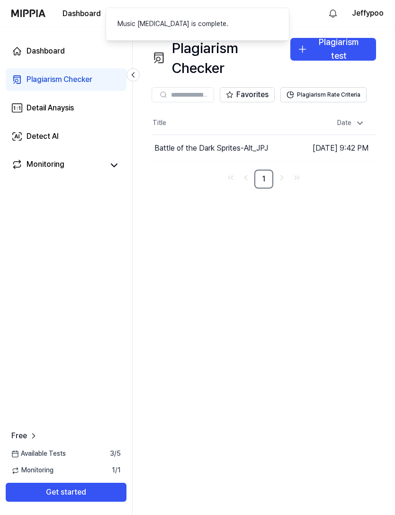
click at [349, 48] on div "Plagiarism test" at bounding box center [339, 50] width 55 height 28
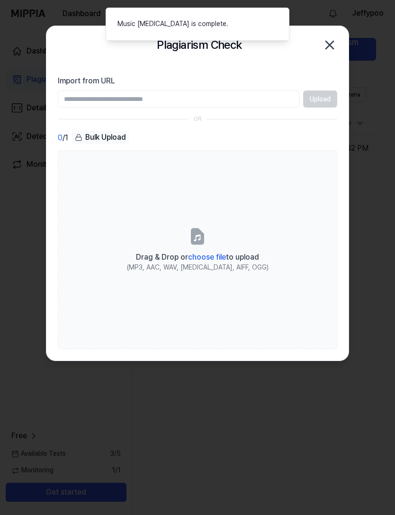
click at [208, 250] on div "Drag & Drop or choose file to upload" at bounding box center [198, 256] width 142 height 13
click at [0, 0] on input "Drag & Drop or choose file to upload (MP3, AAC, WAV, [MEDICAL_DATA], AIFF, OGG)" at bounding box center [0, 0] width 0 height 0
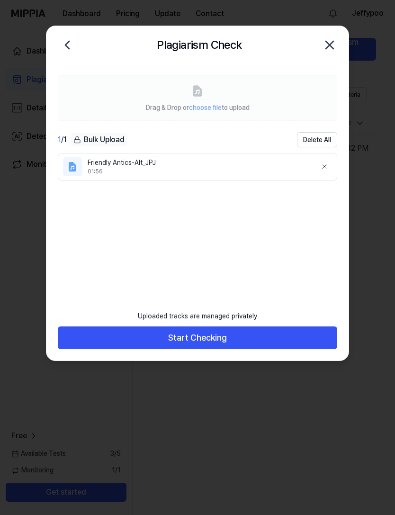
click at [278, 339] on button "Start Checking" at bounding box center [198, 338] width 280 height 23
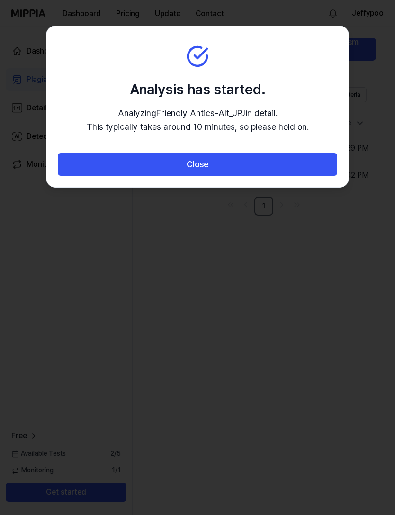
click at [276, 168] on button "Close" at bounding box center [198, 164] width 280 height 23
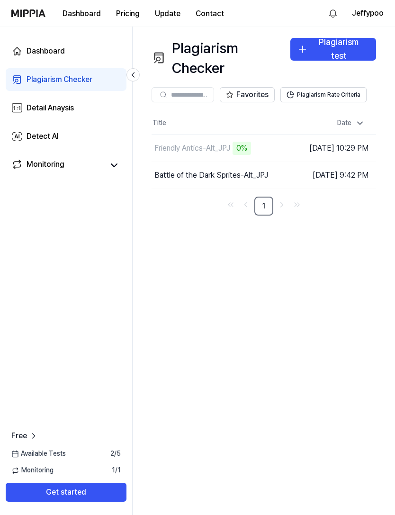
scroll to position [30, 0]
click at [358, 135] on td "[DATE] 10:29 PM" at bounding box center [339, 148] width 74 height 27
click at [345, 87] on button "Plagiarism Rate Criteria" at bounding box center [324, 94] width 86 height 15
click at [347, 87] on button "Plagiarism Rate Criteria" at bounding box center [324, 94] width 86 height 15
click at [327, 135] on td "[DATE] 10:29 PM" at bounding box center [339, 148] width 74 height 27
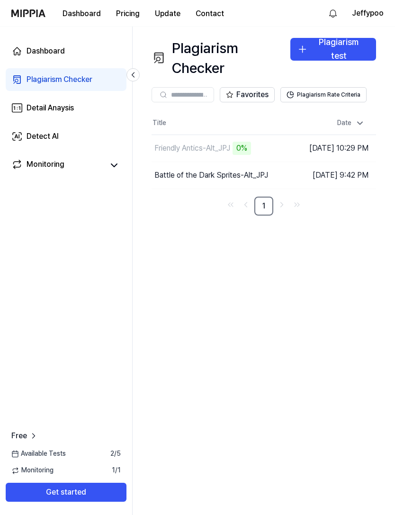
scroll to position [0, 0]
click at [333, 143] on td "[DATE] 10:29 PM" at bounding box center [339, 148] width 74 height 27
click at [0, 0] on icon "button" at bounding box center [0, 0] width 0 height 0
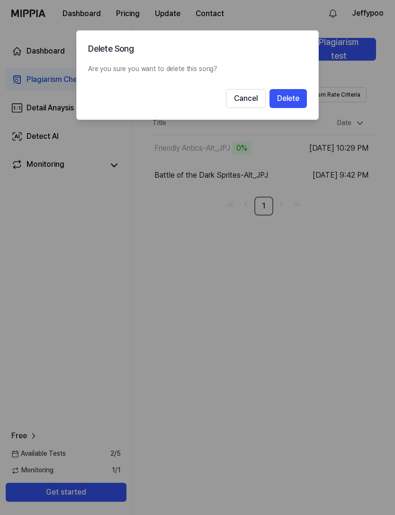
click at [298, 91] on button "Delete" at bounding box center [288, 98] width 37 height 19
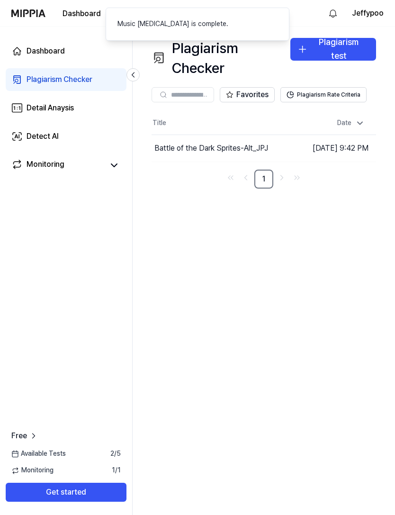
click at [353, 49] on div "Plagiarism test" at bounding box center [339, 50] width 55 height 28
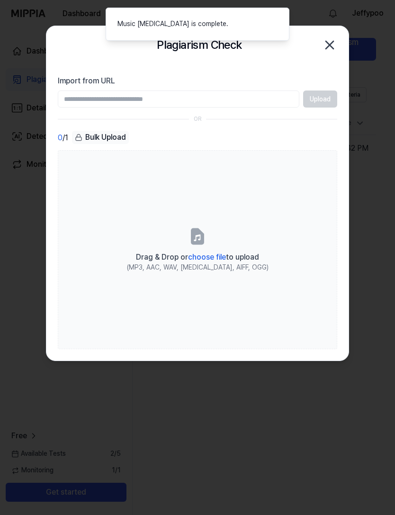
click at [213, 259] on span "choose file" at bounding box center [207, 257] width 38 height 9
click at [0, 0] on input "Drag & Drop or choose file to upload (MP3, AAC, WAV, [MEDICAL_DATA], AIFF, OGG)" at bounding box center [0, 0] width 0 height 0
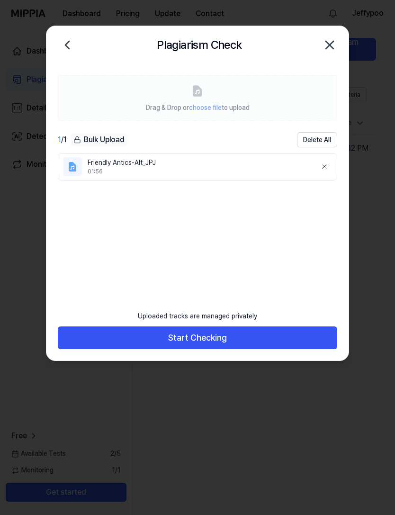
click at [245, 335] on button "Start Checking" at bounding box center [198, 338] width 280 height 23
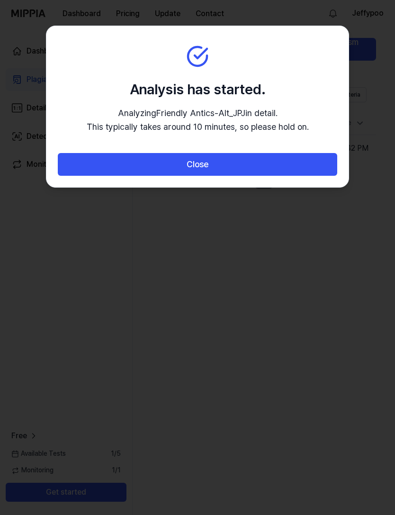
click at [305, 159] on button "Close" at bounding box center [198, 164] width 280 height 23
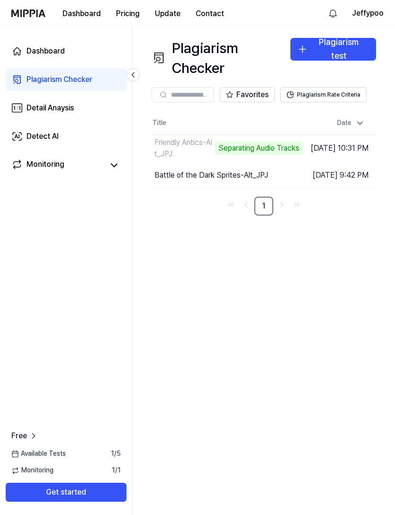
click at [51, 167] on div "Monitoring" at bounding box center [46, 165] width 38 height 13
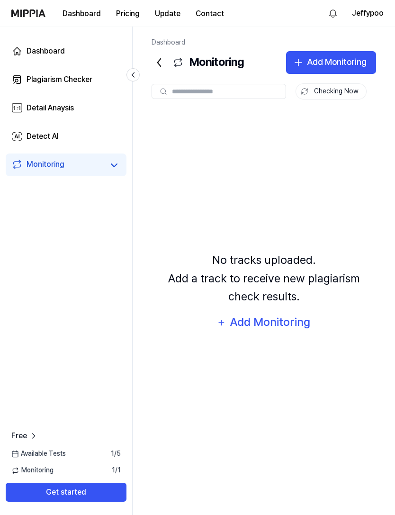
click at [33, 80] on div "Plagiarism Checker" at bounding box center [60, 79] width 66 height 11
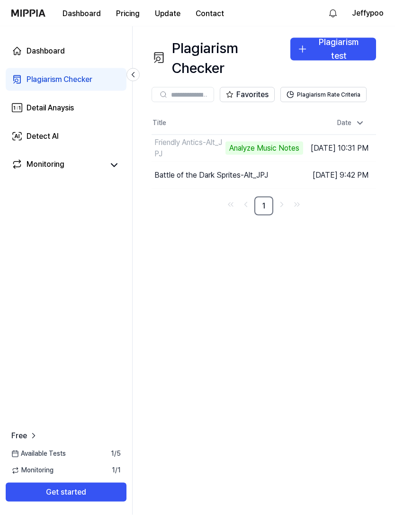
scroll to position [30, 0]
click at [51, 168] on div "Monitoring" at bounding box center [46, 165] width 38 height 13
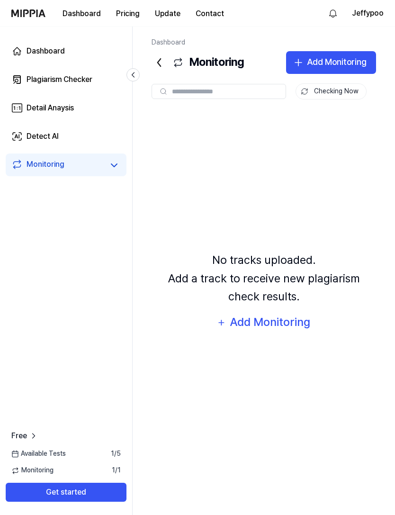
scroll to position [0, 0]
click at [49, 113] on div "Detail Anaysis" at bounding box center [50, 107] width 47 height 11
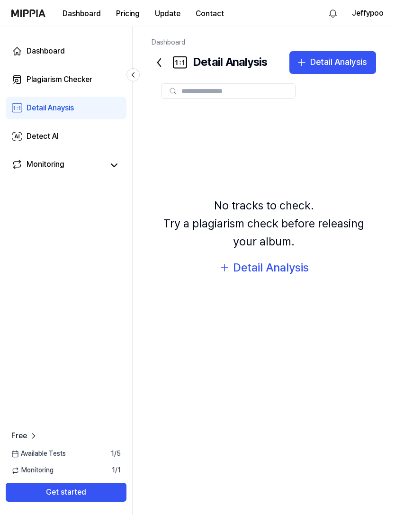
click at [45, 104] on div "Detail Anaysis" at bounding box center [50, 107] width 47 height 11
click at [44, 115] on link "Detail Anaysis" at bounding box center [66, 108] width 121 height 23
click at [45, 194] on div "Dashboard Plagiarism Checker Detail Anaysis Detect AI Monitoring Free Available…" at bounding box center [66, 271] width 133 height 489
click at [49, 107] on div "Detail Anaysis" at bounding box center [50, 107] width 47 height 11
click at [61, 108] on div "Detail Anaysis" at bounding box center [50, 107] width 47 height 11
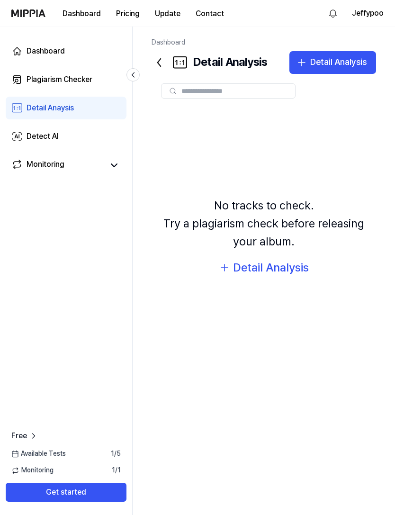
click at [50, 108] on div "Detail Anaysis" at bounding box center [50, 107] width 47 height 11
click at [46, 201] on div "Dashboard Plagiarism Checker Detail Anaysis Detect AI Monitoring Free Available…" at bounding box center [66, 271] width 133 height 489
click at [81, 189] on div "Dashboard Plagiarism Checker Detail Anaysis Detect AI Monitoring" at bounding box center [66, 108] width 132 height 163
click at [46, 198] on div "Dashboard Plagiarism Checker Detail Anaysis Detect AI Monitoring Free Available…" at bounding box center [66, 271] width 133 height 489
click at [41, 82] on div "Plagiarism Checker" at bounding box center [60, 79] width 66 height 11
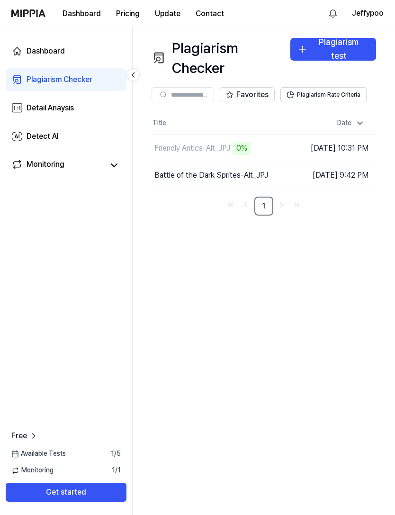
scroll to position [30, 0]
click at [54, 167] on div "Monitoring" at bounding box center [46, 165] width 38 height 13
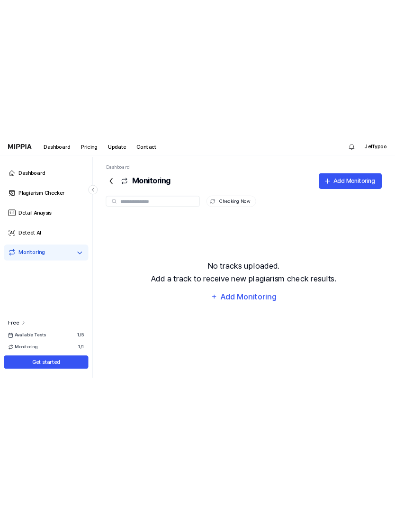
scroll to position [0, 0]
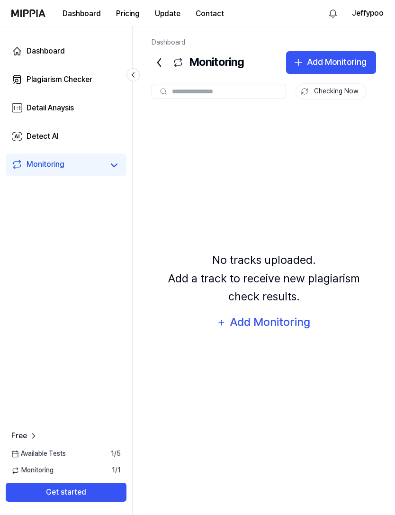
click at [54, 79] on div "Plagiarism Checker" at bounding box center [60, 79] width 66 height 11
